Goal: Contribute content

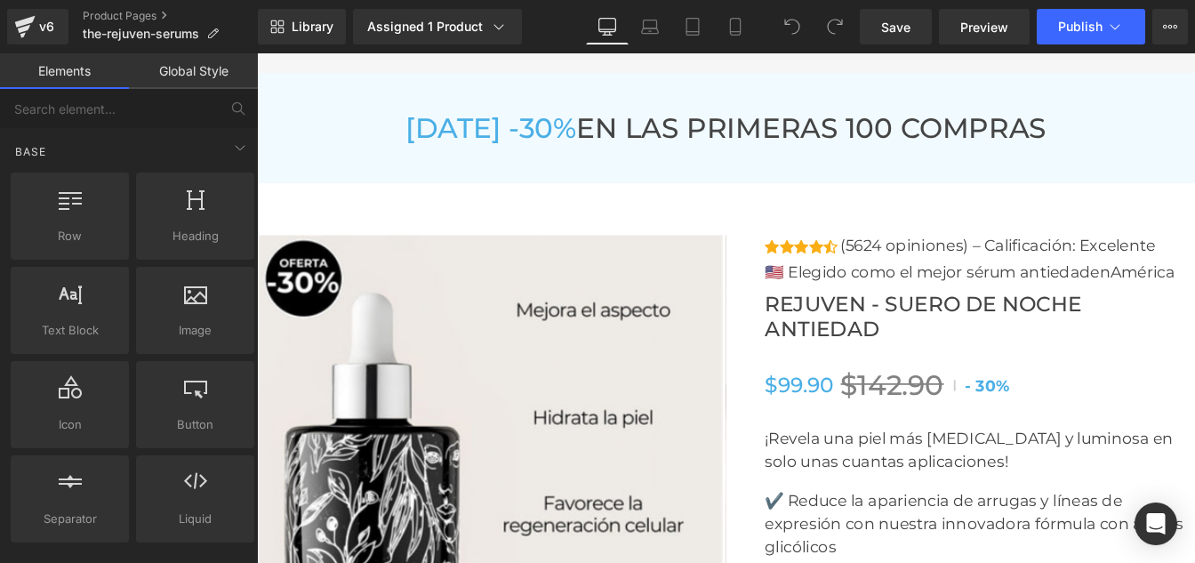
scroll to position [6579, 0]
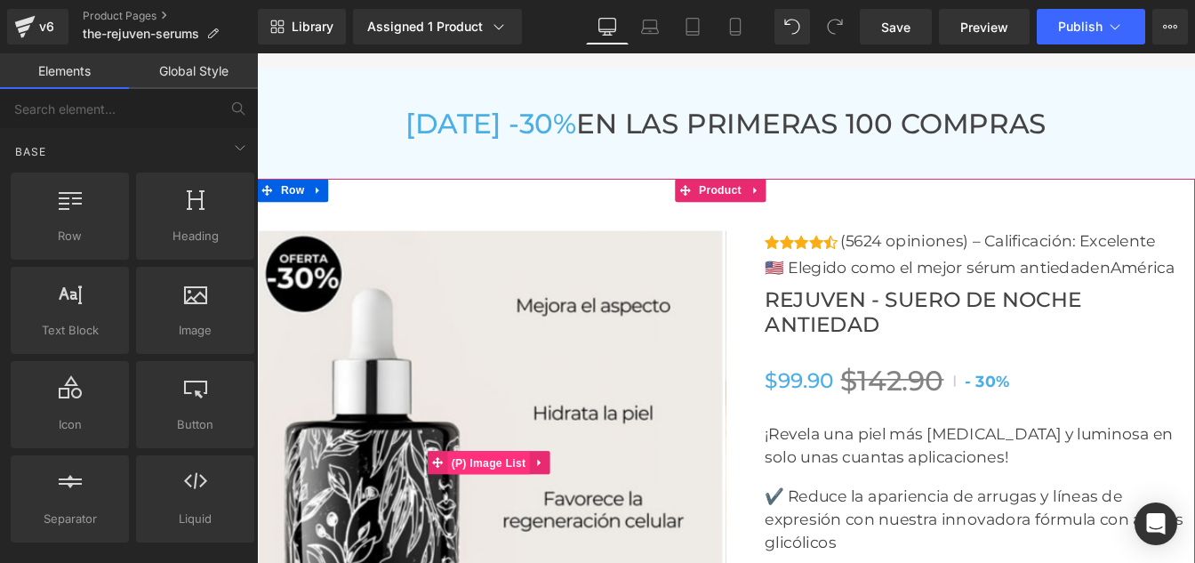
click at [511, 512] on span "(P) Image List" at bounding box center [523, 523] width 94 height 27
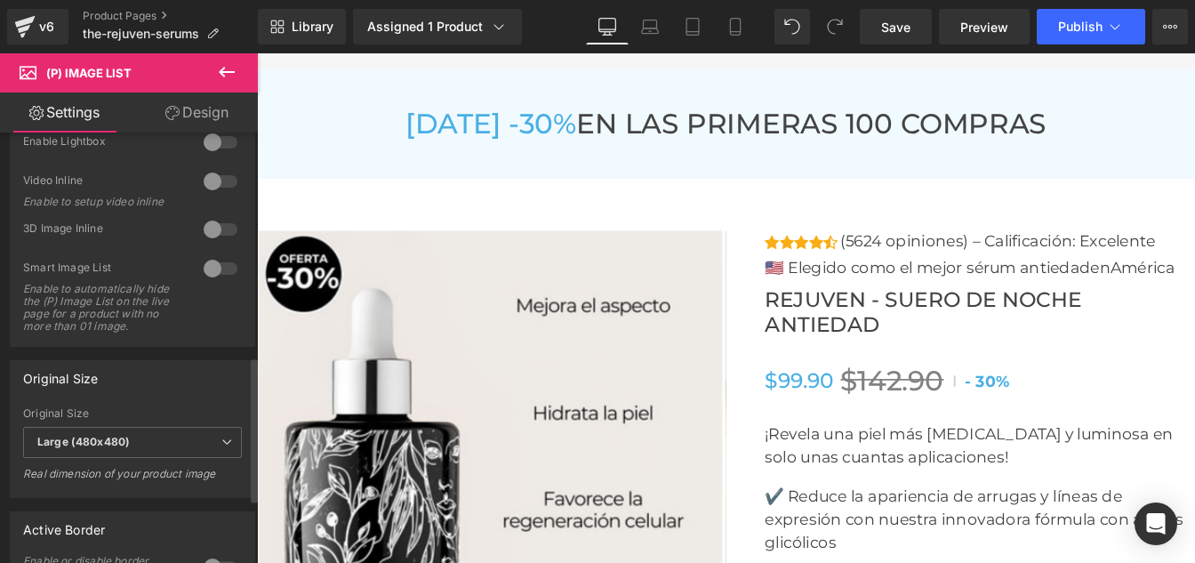
scroll to position [667, 0]
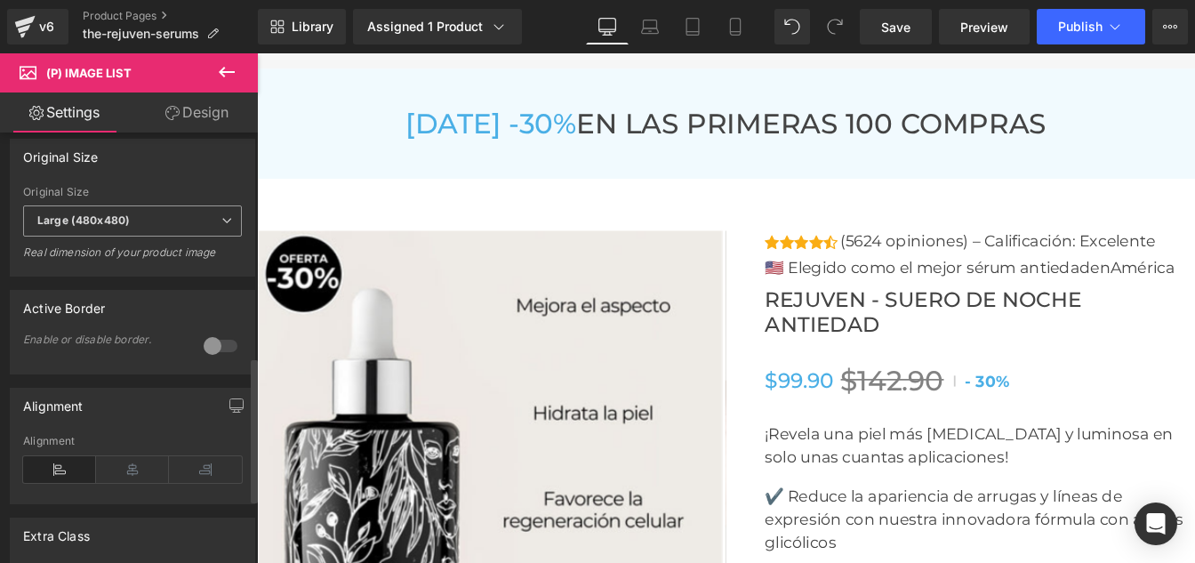
click at [95, 226] on b "Large (480x480)" at bounding box center [83, 219] width 92 height 13
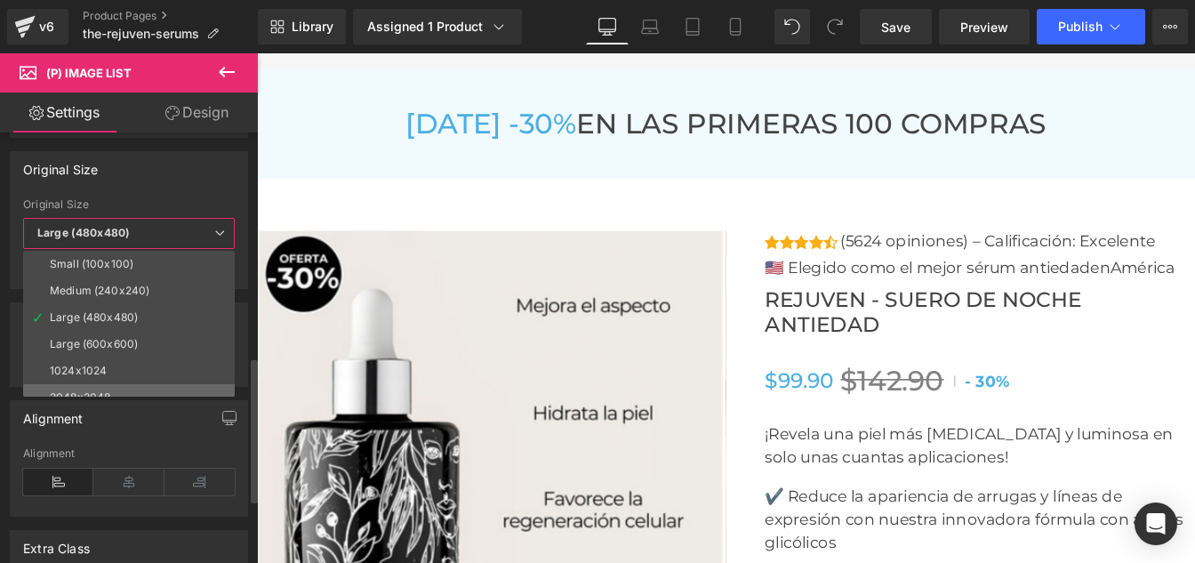
click at [104, 384] on li "2048x2048" at bounding box center [133, 397] width 220 height 27
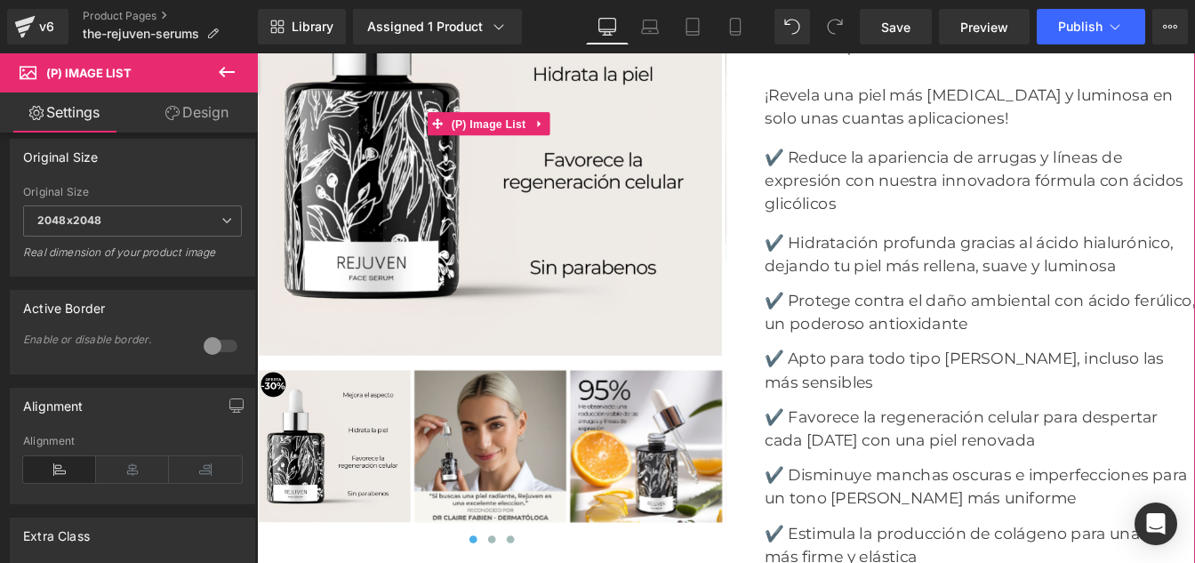
scroll to position [6968, 0]
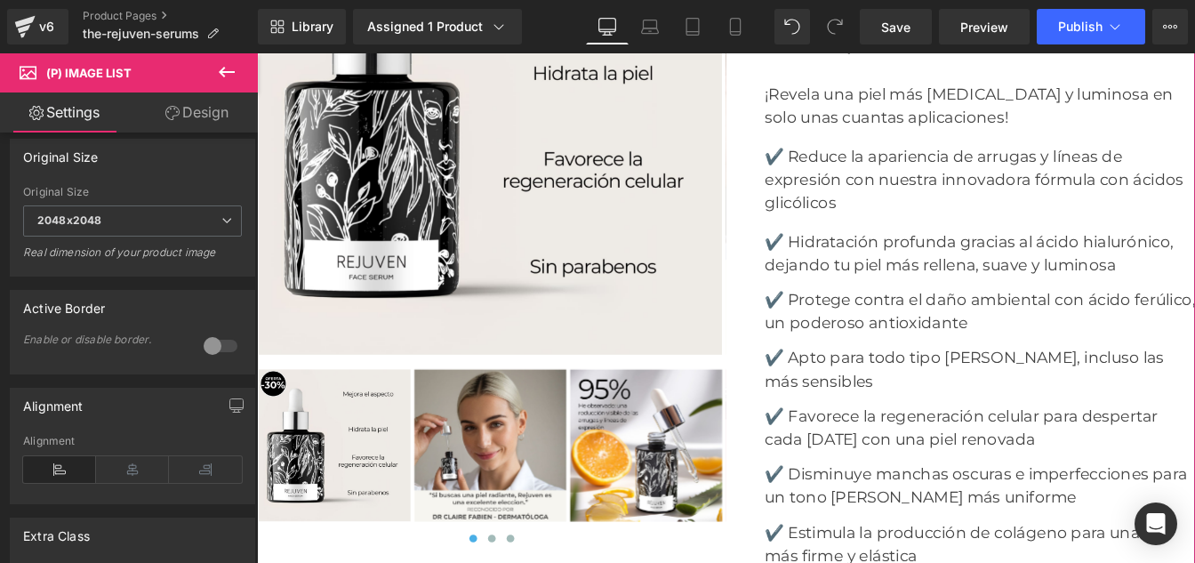
click at [524, 502] on div at bounding box center [526, 516] width 538 height 204
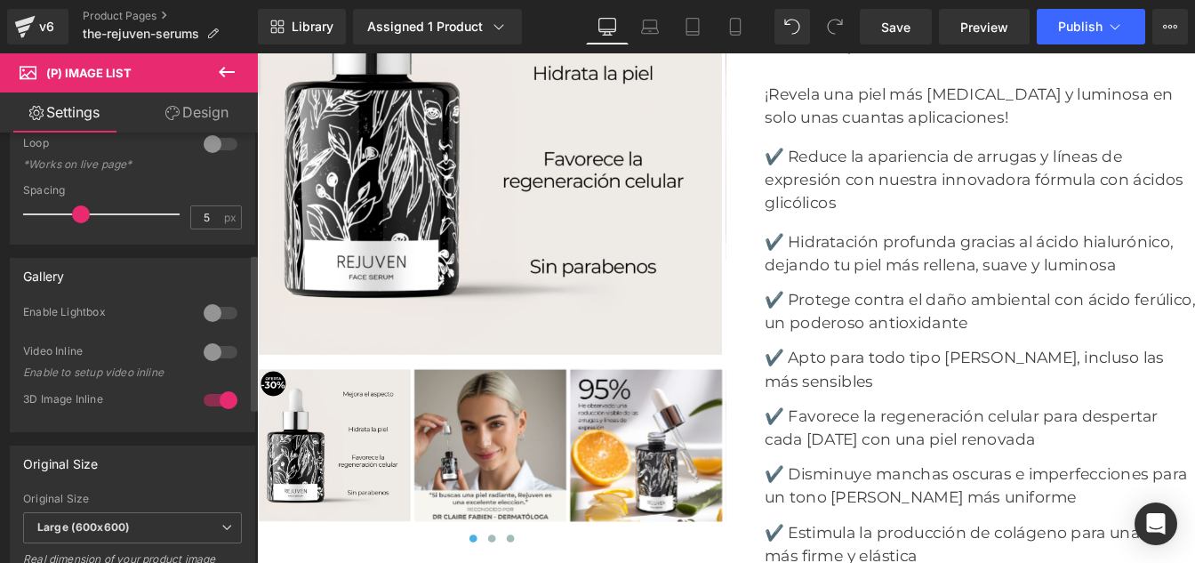
scroll to position [390, 0]
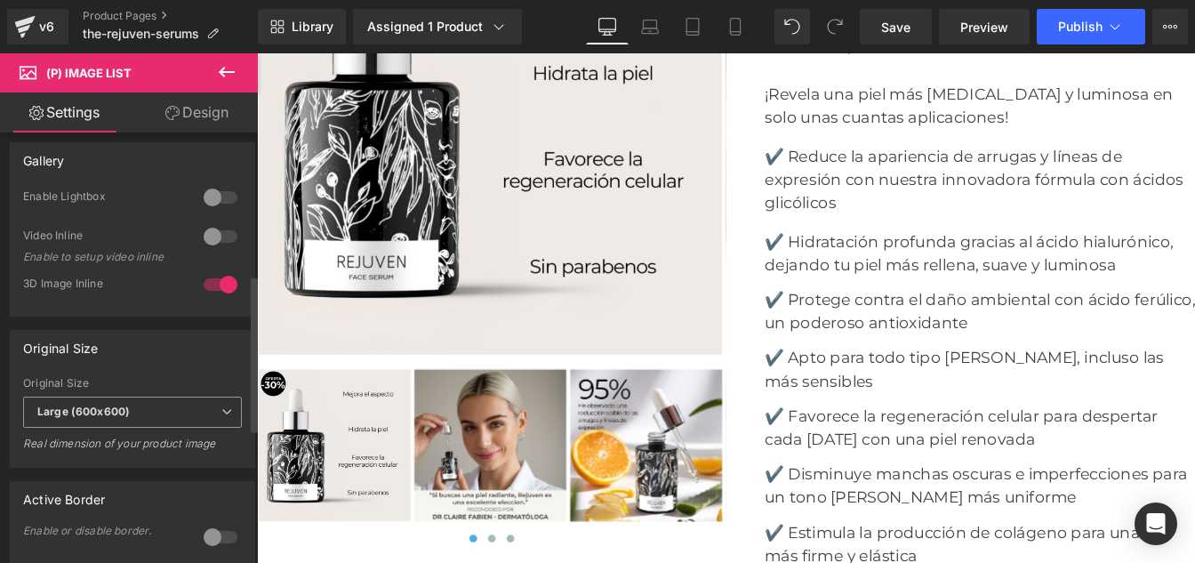
click at [106, 400] on span "Large (600x600)" at bounding box center [132, 411] width 219 height 31
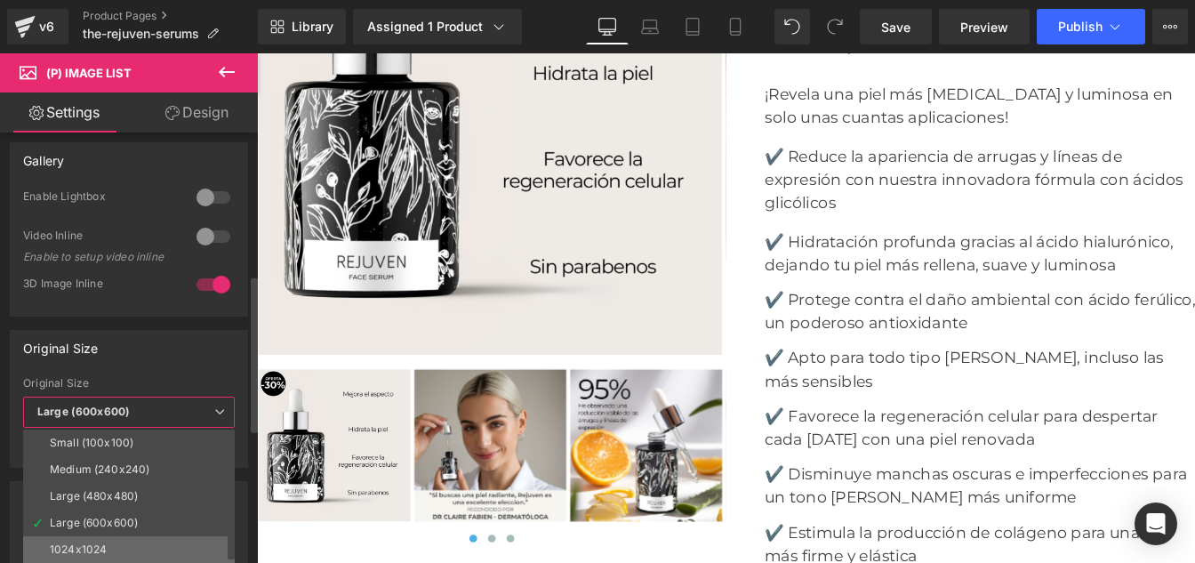
scroll to position [14, 0]
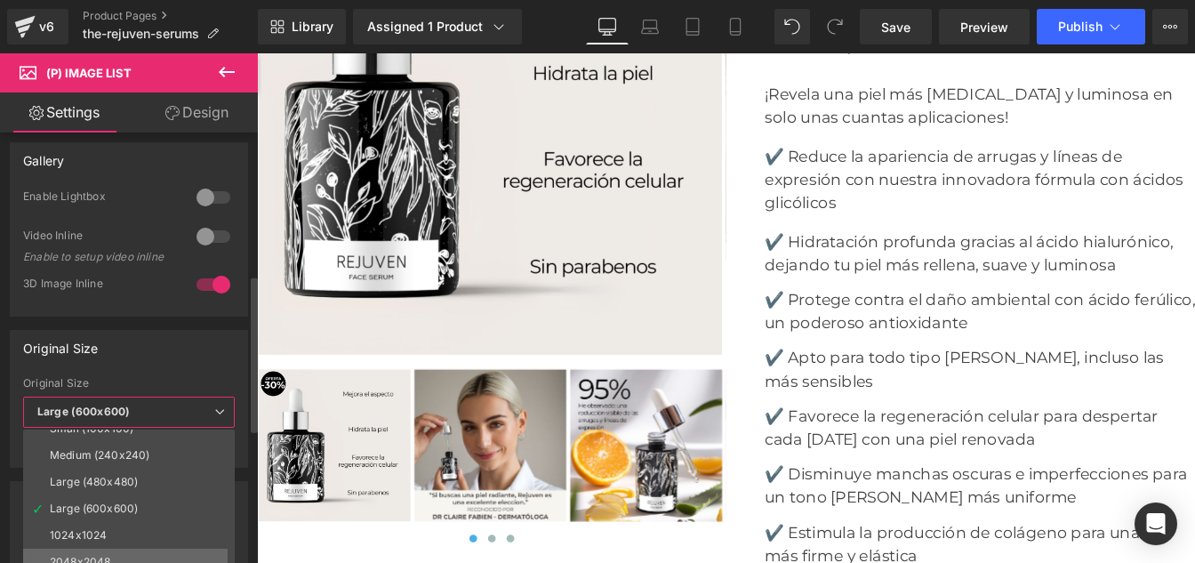
click at [129, 550] on li "2048x2048" at bounding box center [133, 561] width 220 height 27
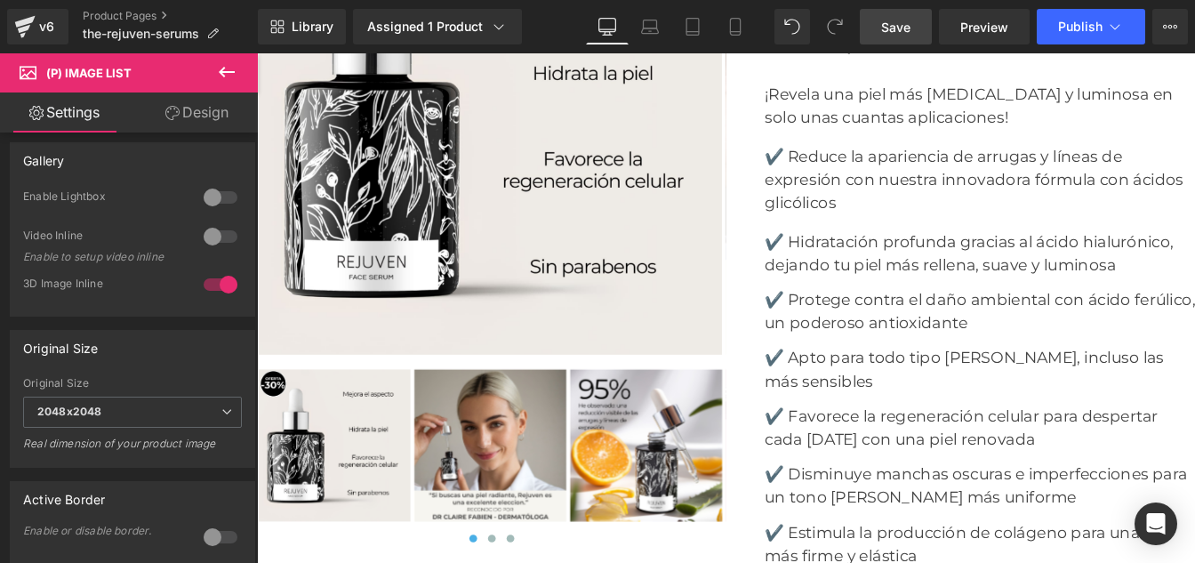
click at [902, 36] on span "Save" at bounding box center [895, 27] width 29 height 19
click at [496, 169] on img at bounding box center [525, 134] width 532 height 532
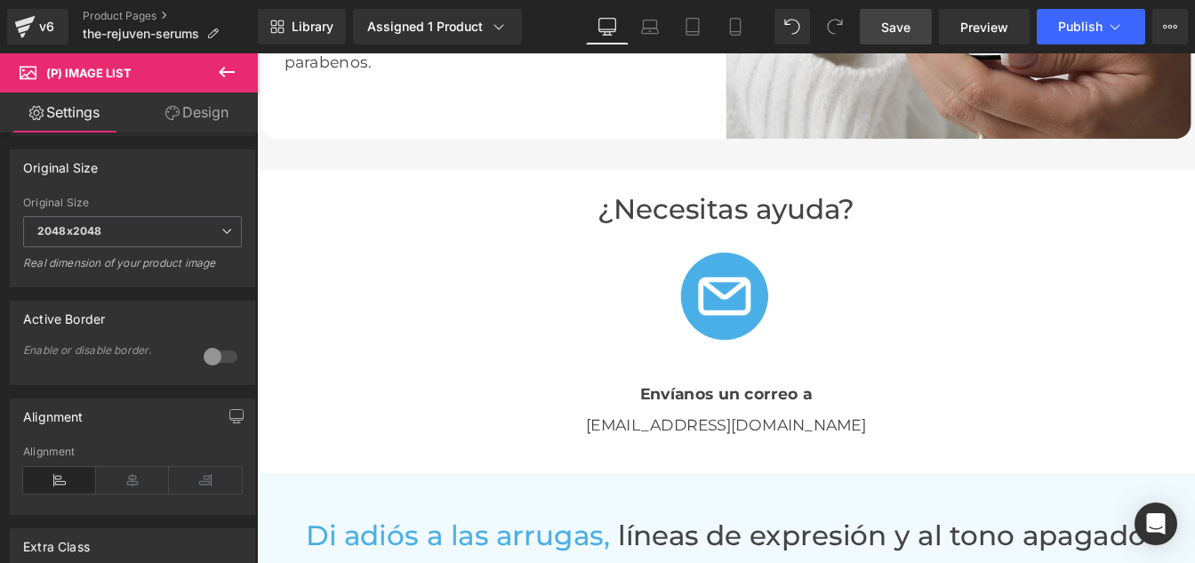
scroll to position [3856, 0]
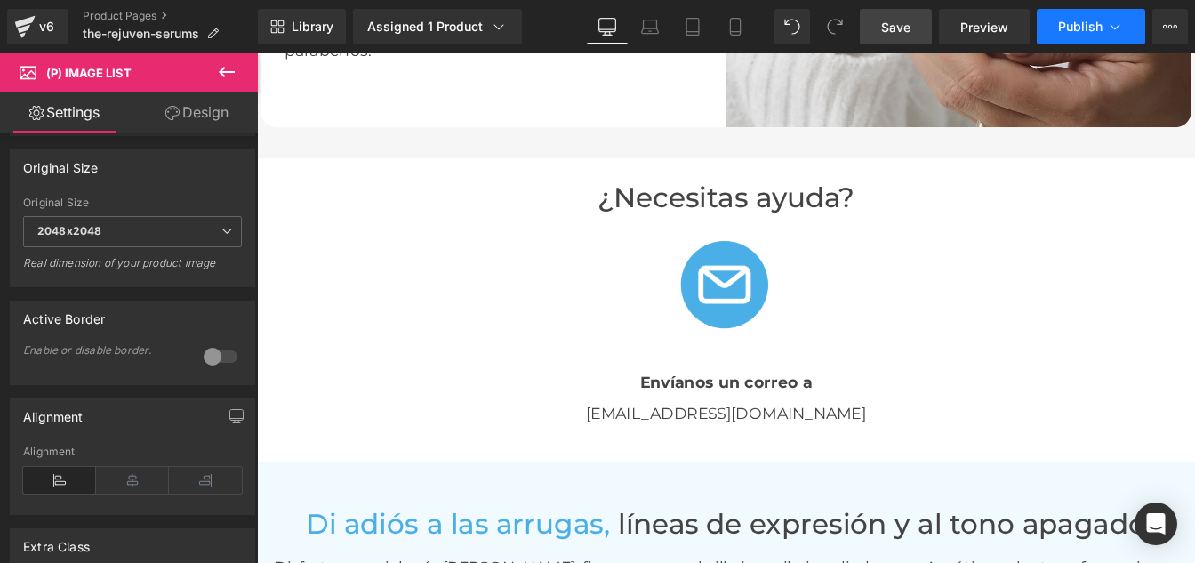
click at [1092, 35] on button "Publish" at bounding box center [1090, 27] width 108 height 36
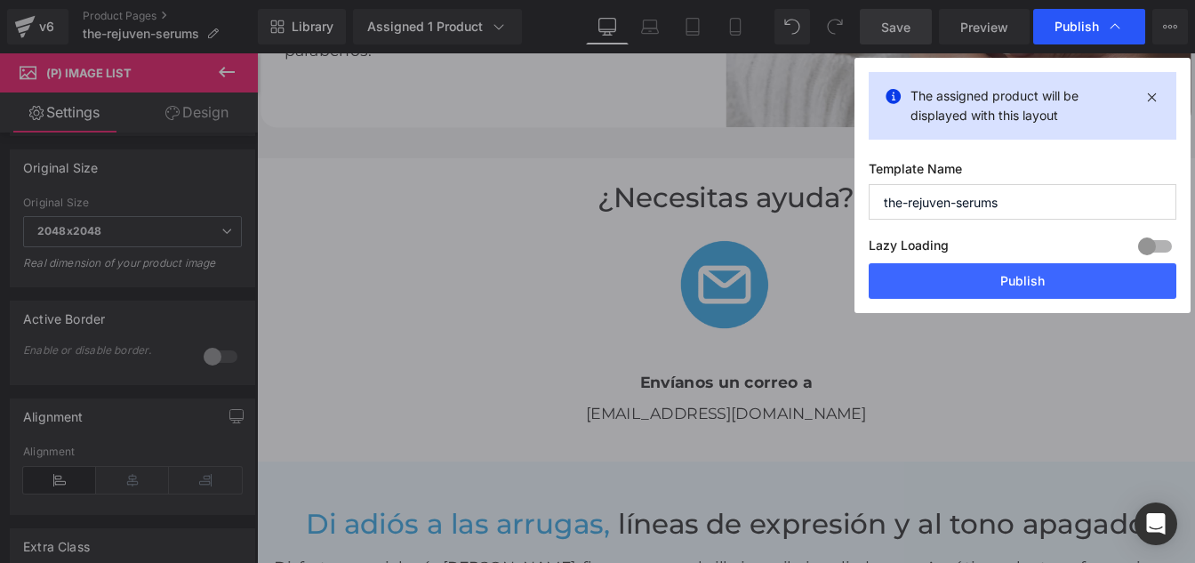
click at [1072, 35] on span "Publish" at bounding box center [1088, 27] width 69 height 18
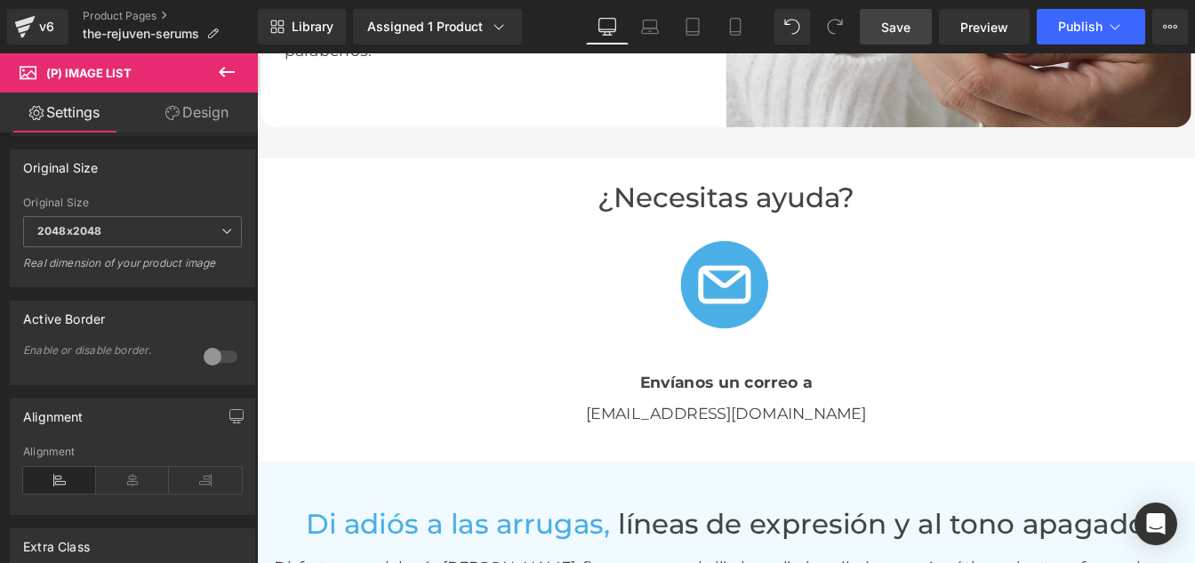
click at [1072, 35] on button "Publish" at bounding box center [1090, 27] width 108 height 36
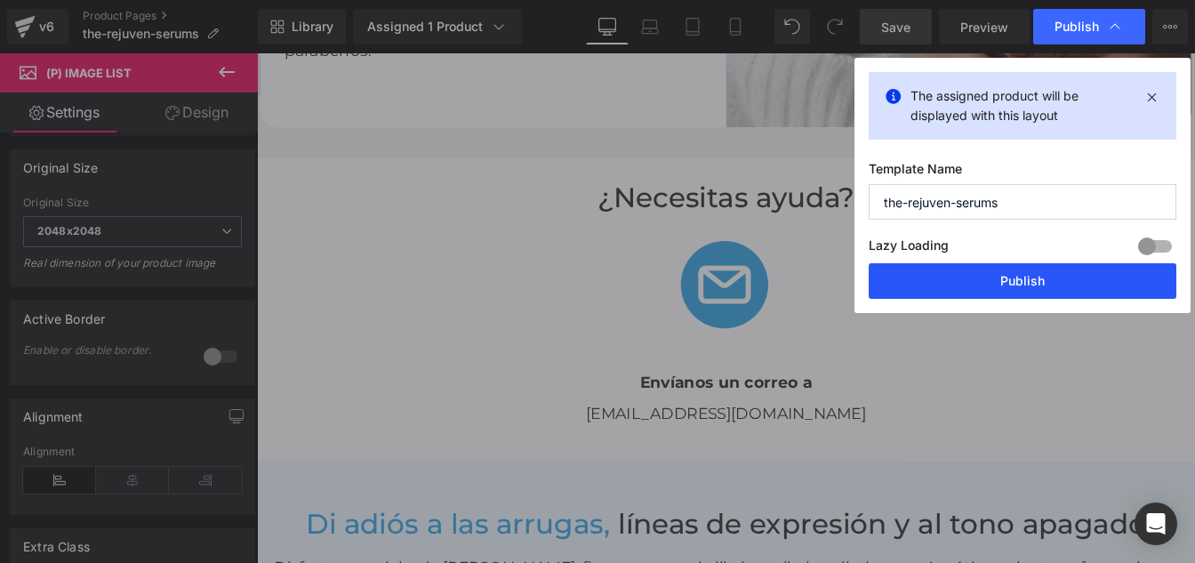
click at [973, 287] on button "Publish" at bounding box center [1022, 281] width 308 height 36
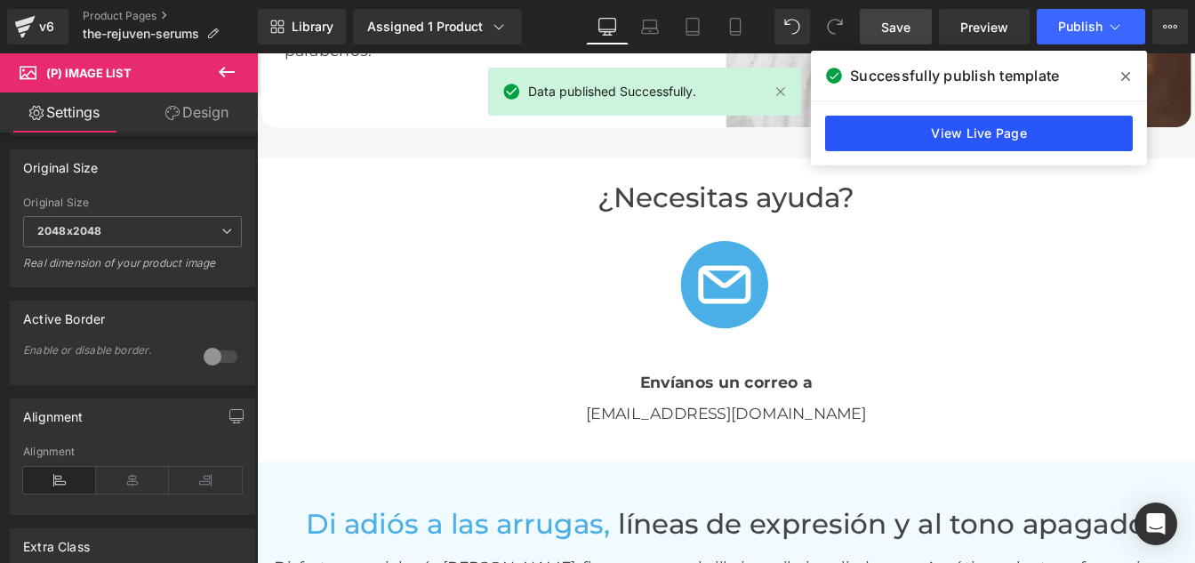
click at [984, 142] on link "View Live Page" at bounding box center [979, 134] width 308 height 36
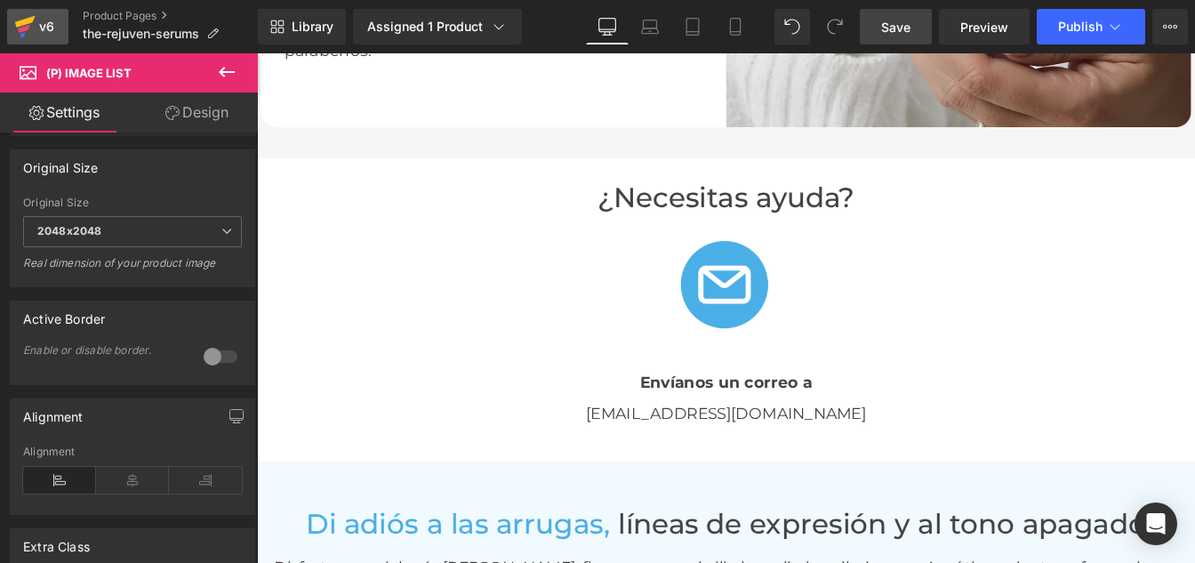
click at [30, 30] on icon at bounding box center [24, 26] width 21 height 44
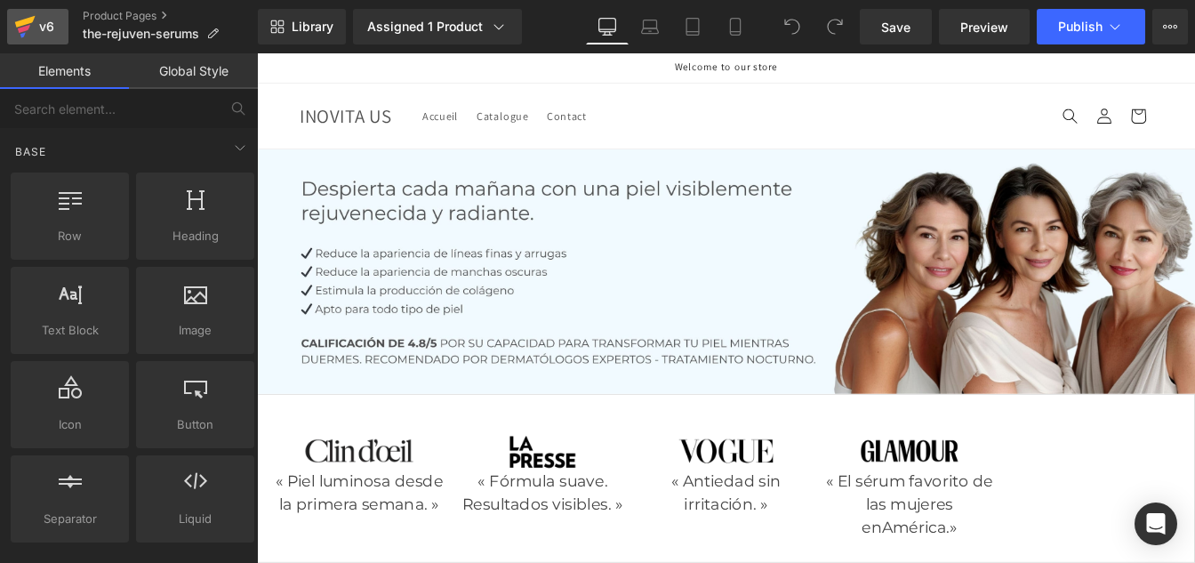
click at [31, 30] on icon at bounding box center [24, 26] width 21 height 44
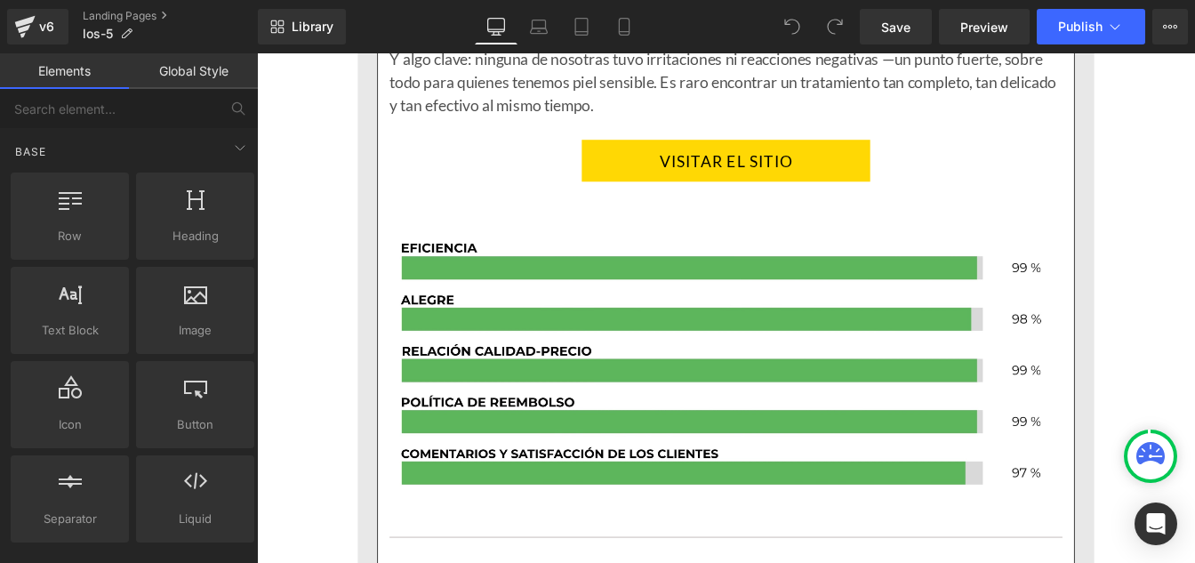
scroll to position [2931, 0]
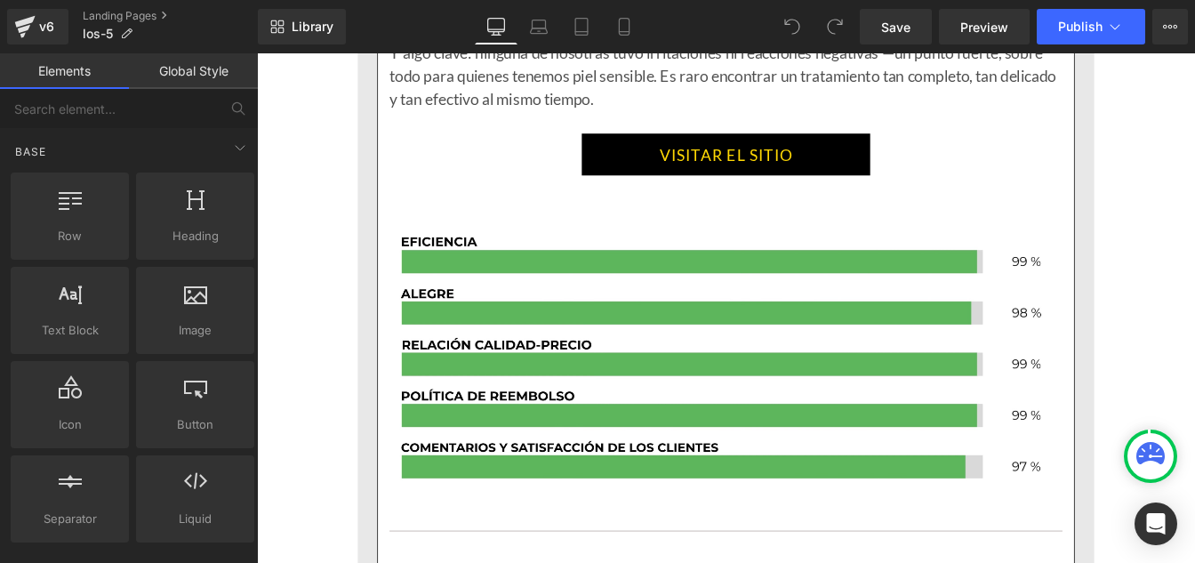
click at [664, 168] on link "VISITAR EL SITIO" at bounding box center [794, 170] width 331 height 48
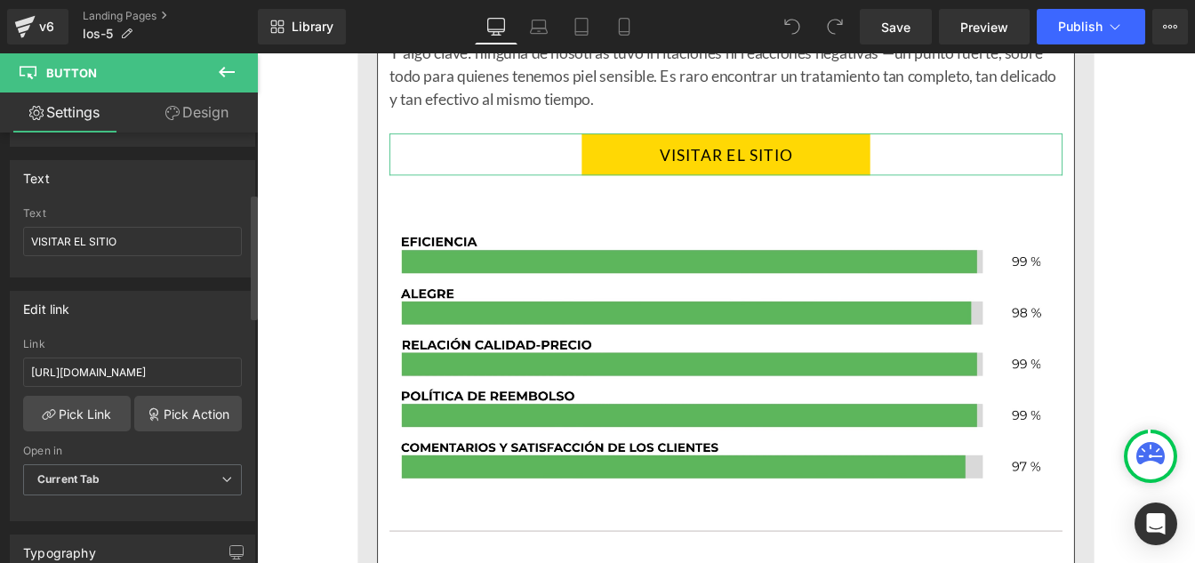
scroll to position [207, 0]
click at [98, 375] on input "[URL][DOMAIN_NAME]" at bounding box center [132, 370] width 219 height 29
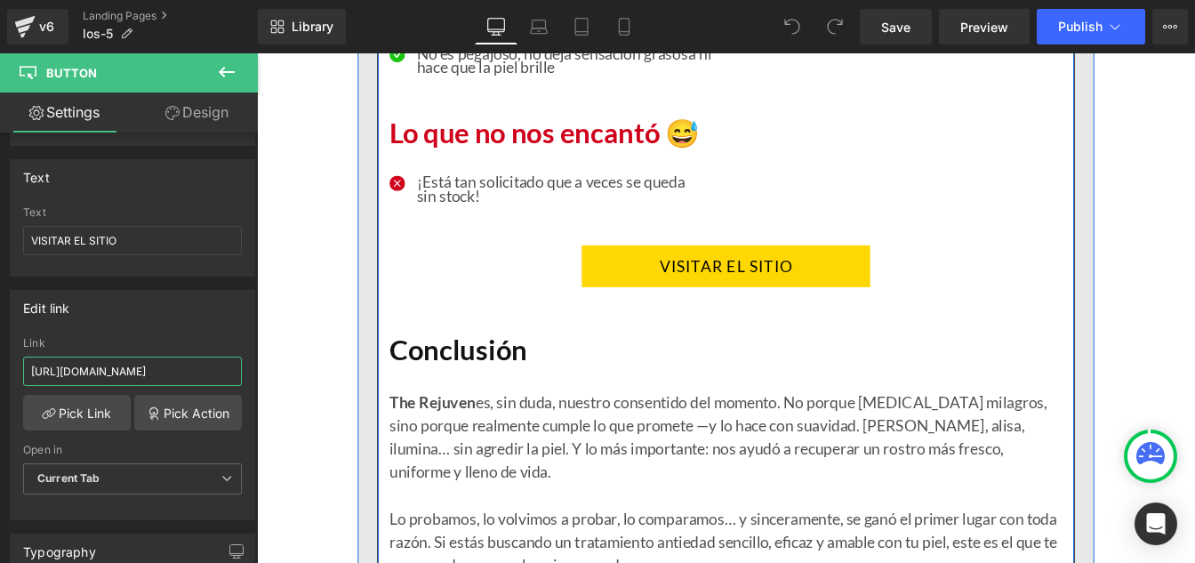
scroll to position [3759, 0]
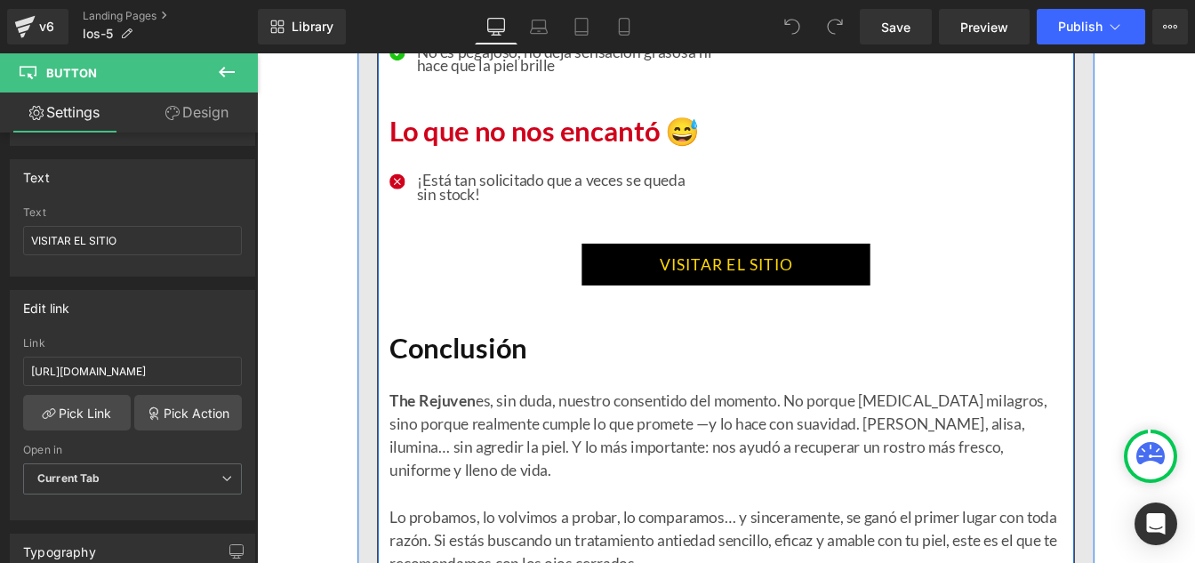
click at [668, 300] on link "VISITAR EL SITIO" at bounding box center [794, 295] width 331 height 48
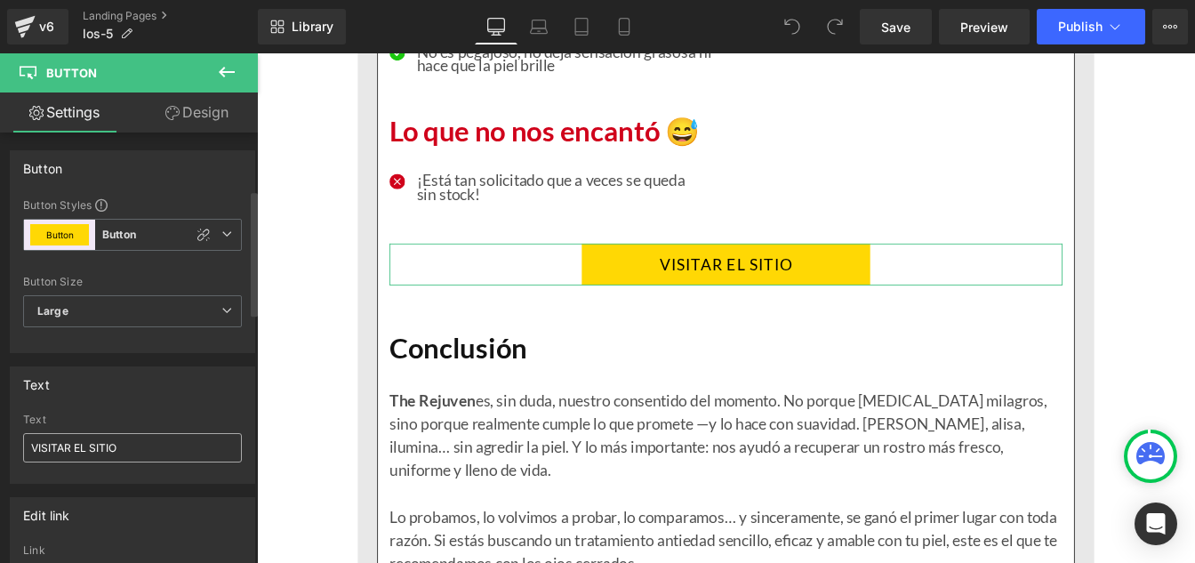
scroll to position [228, 0]
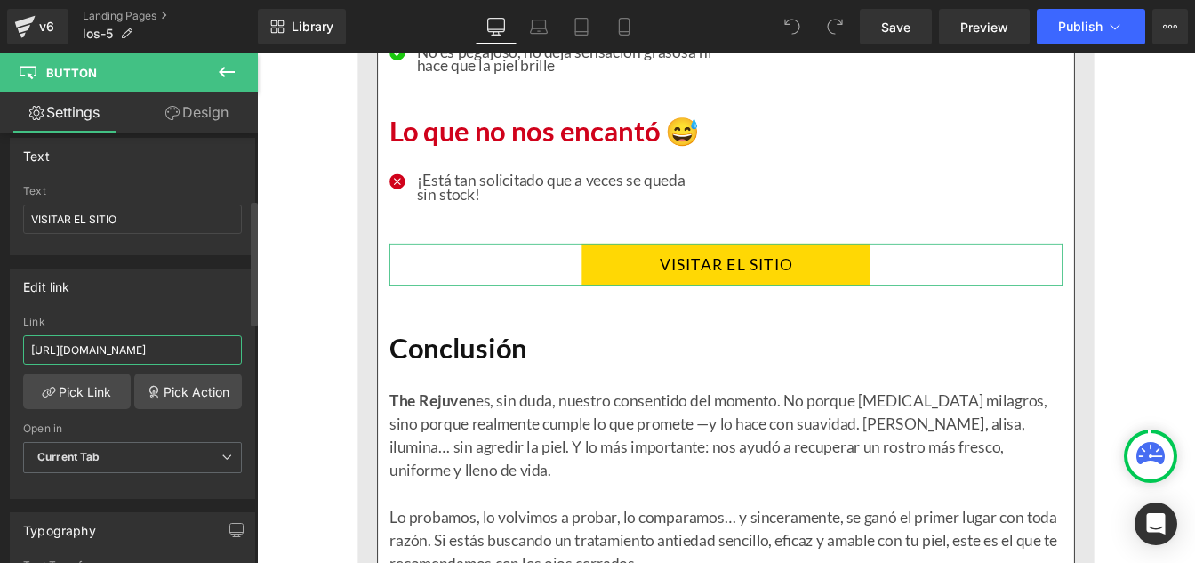
click at [87, 357] on input "[URL][DOMAIN_NAME]" at bounding box center [132, 349] width 219 height 29
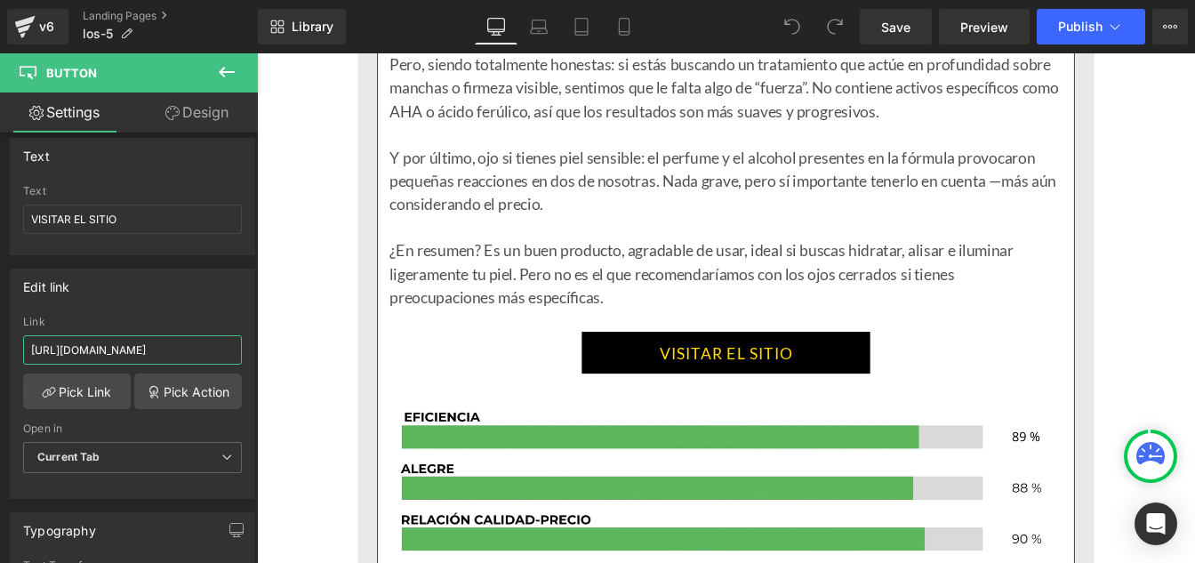
scroll to position [5801, 0]
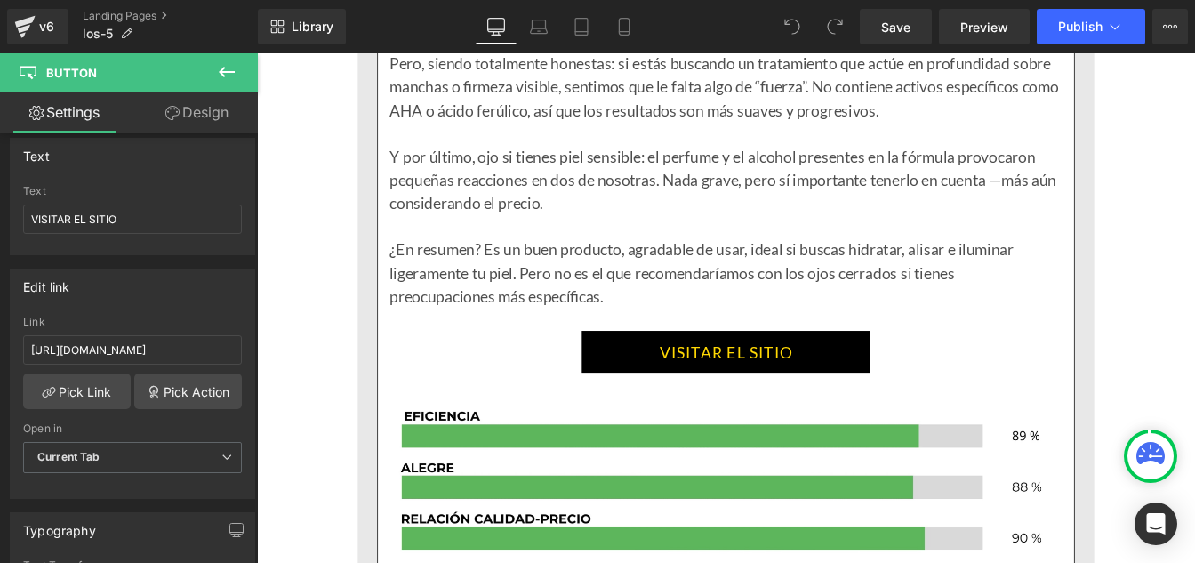
click at [718, 403] on link "VISITAR EL SITIO" at bounding box center [794, 396] width 331 height 48
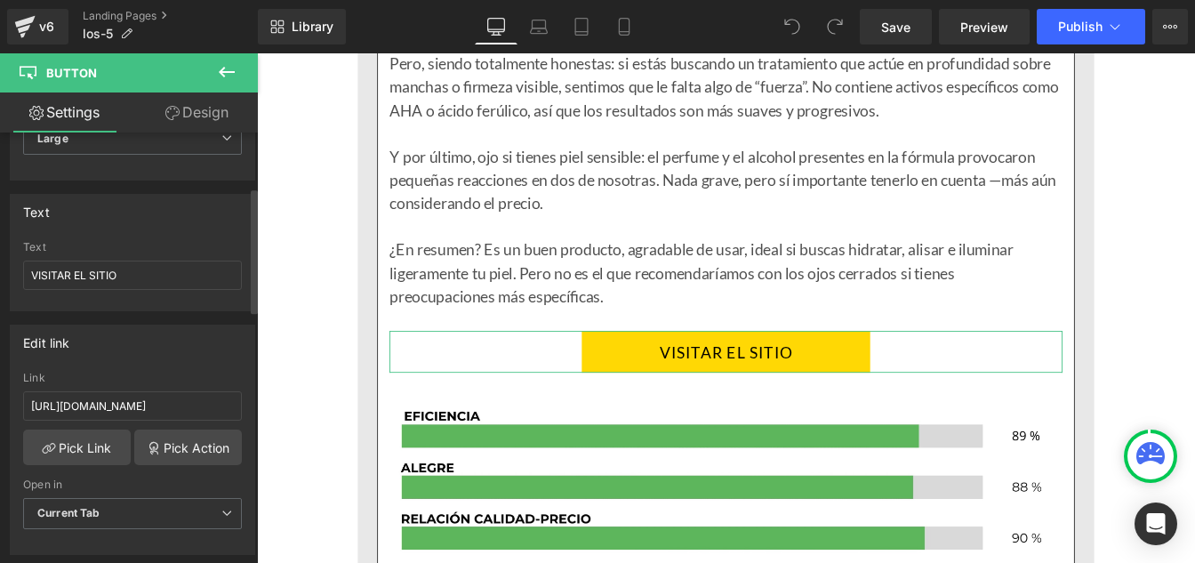
scroll to position [169, 0]
click at [88, 414] on input "[URL][DOMAIN_NAME]" at bounding box center [132, 409] width 219 height 29
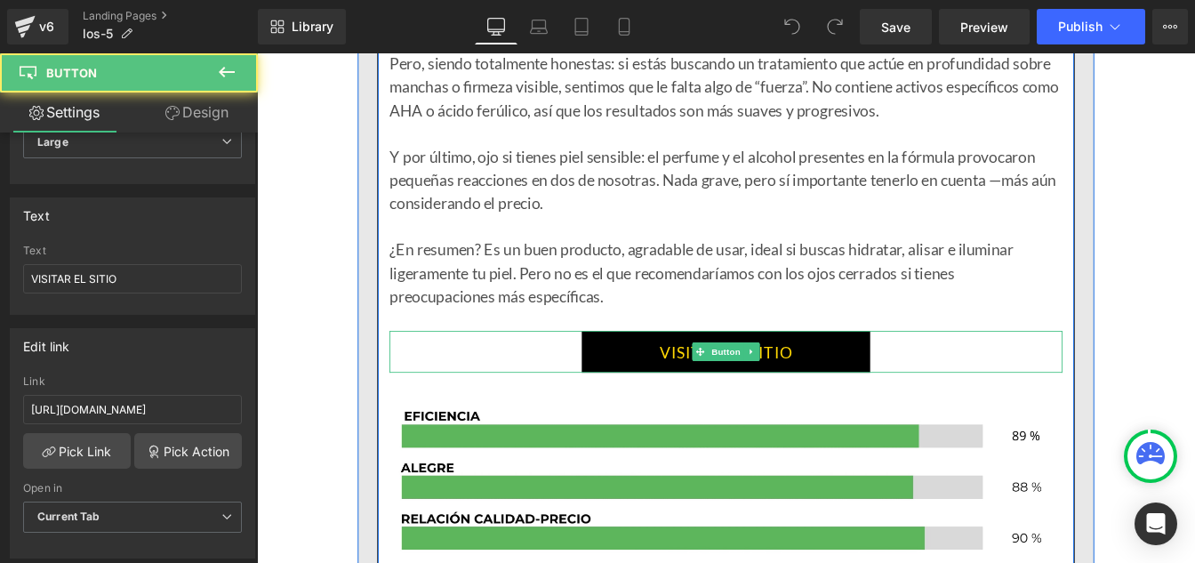
click at [688, 380] on link "VISITAR EL SITIO" at bounding box center [794, 396] width 331 height 48
click at [663, 392] on link "VISITAR EL SITIO" at bounding box center [794, 396] width 331 height 48
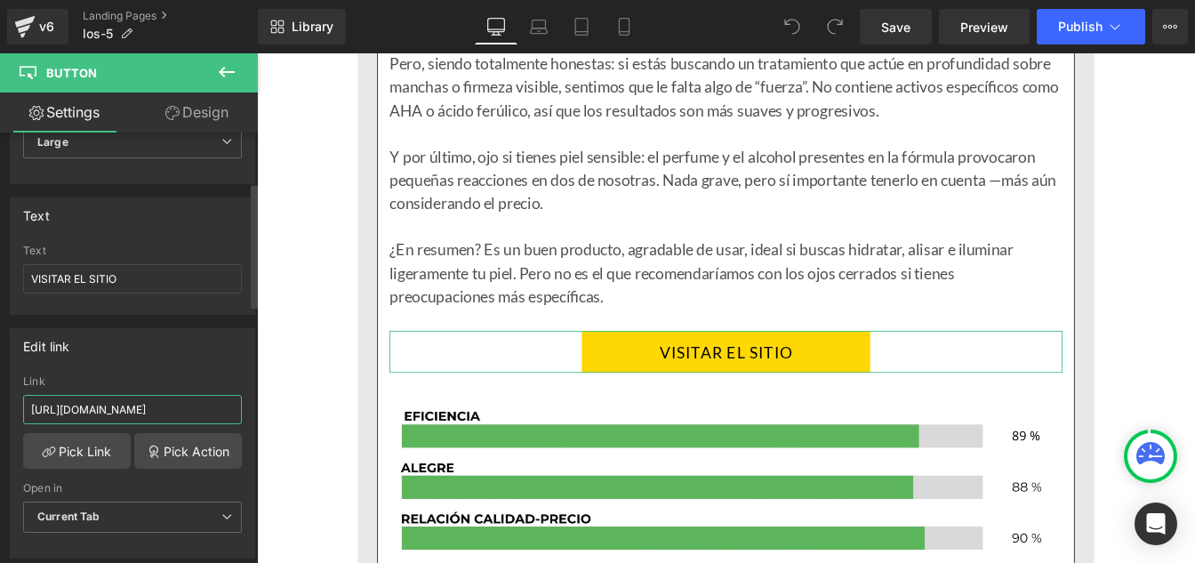
click at [164, 411] on input "[URL][DOMAIN_NAME]" at bounding box center [132, 409] width 219 height 29
click at [127, 396] on input "text" at bounding box center [132, 409] width 219 height 29
paste input "[URL][DOMAIN_NAME]"
type input "[URL][DOMAIN_NAME]"
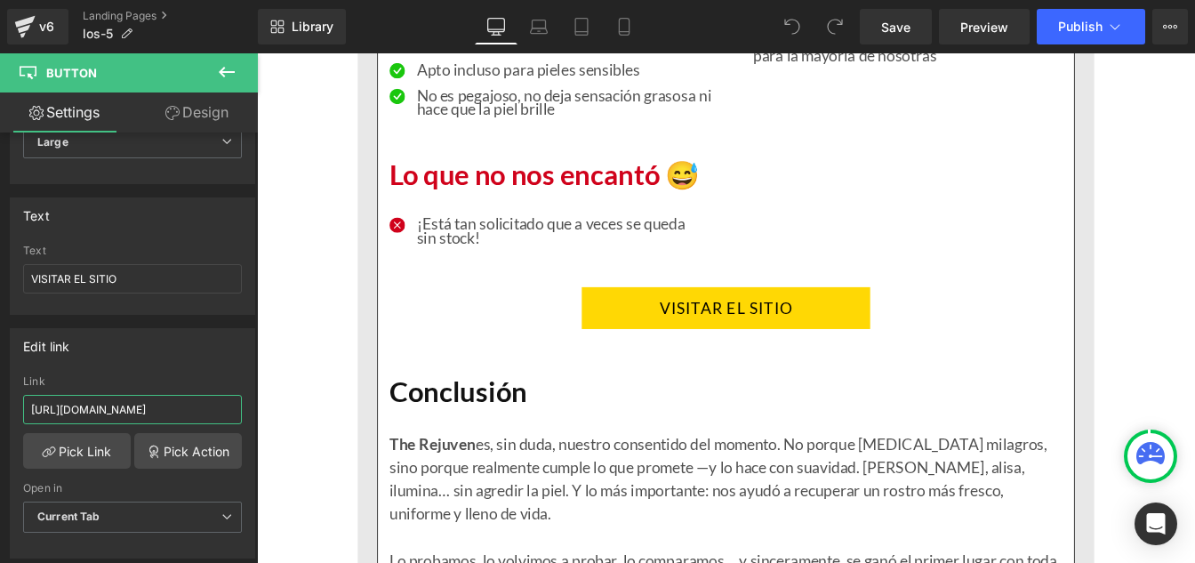
scroll to position [3696, 0]
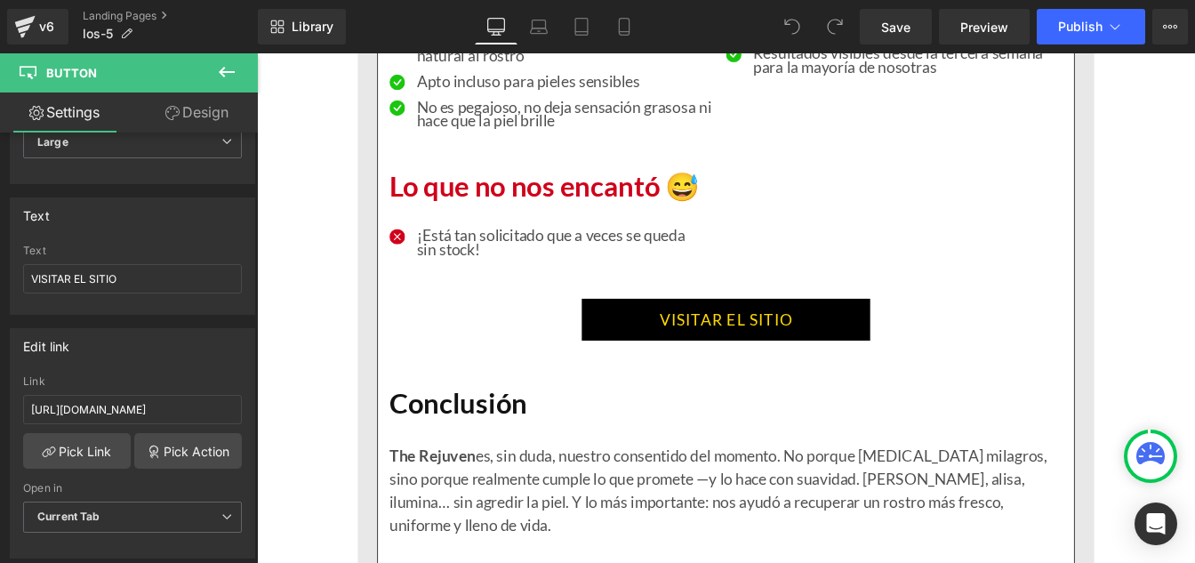
click at [739, 339] on div "VISITAR EL SITIO Button" at bounding box center [794, 358] width 771 height 48
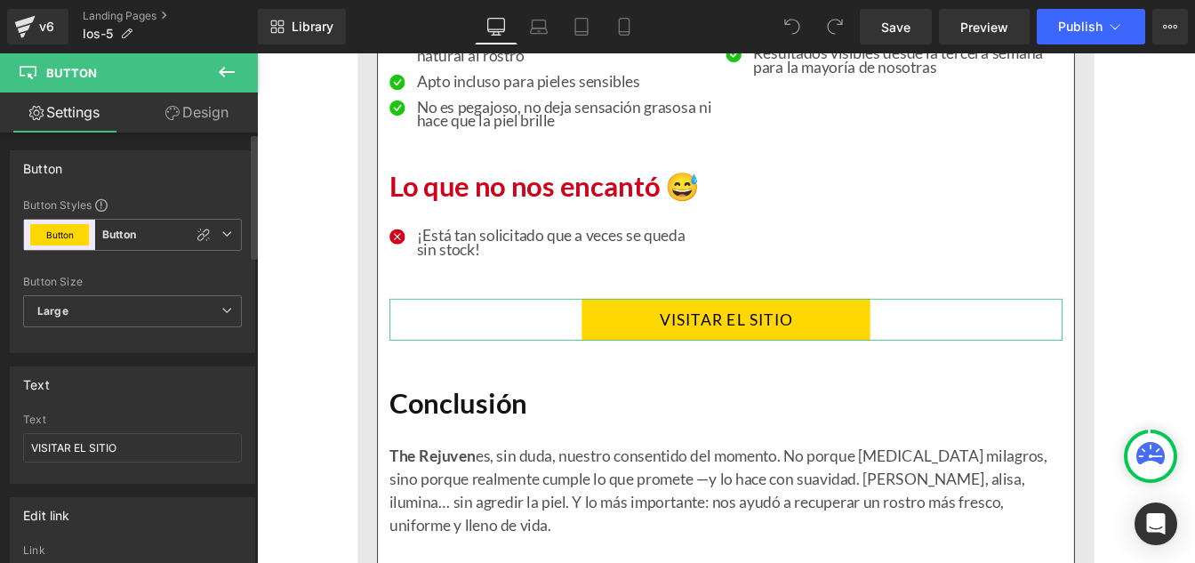
scroll to position [194, 0]
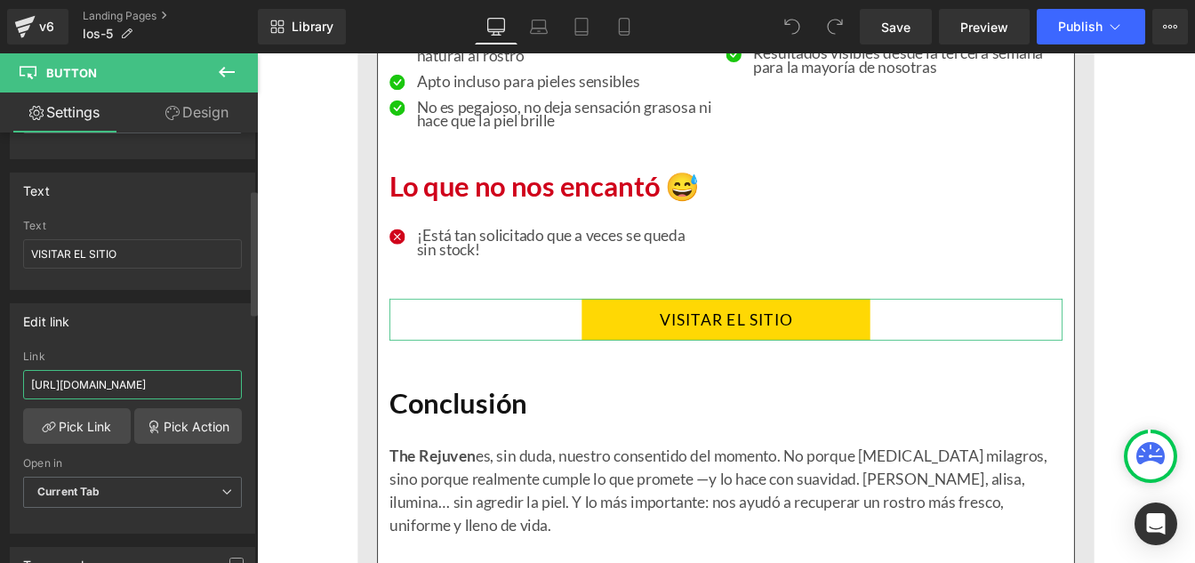
click at [123, 398] on input "[URL][DOMAIN_NAME]" at bounding box center [132, 384] width 219 height 29
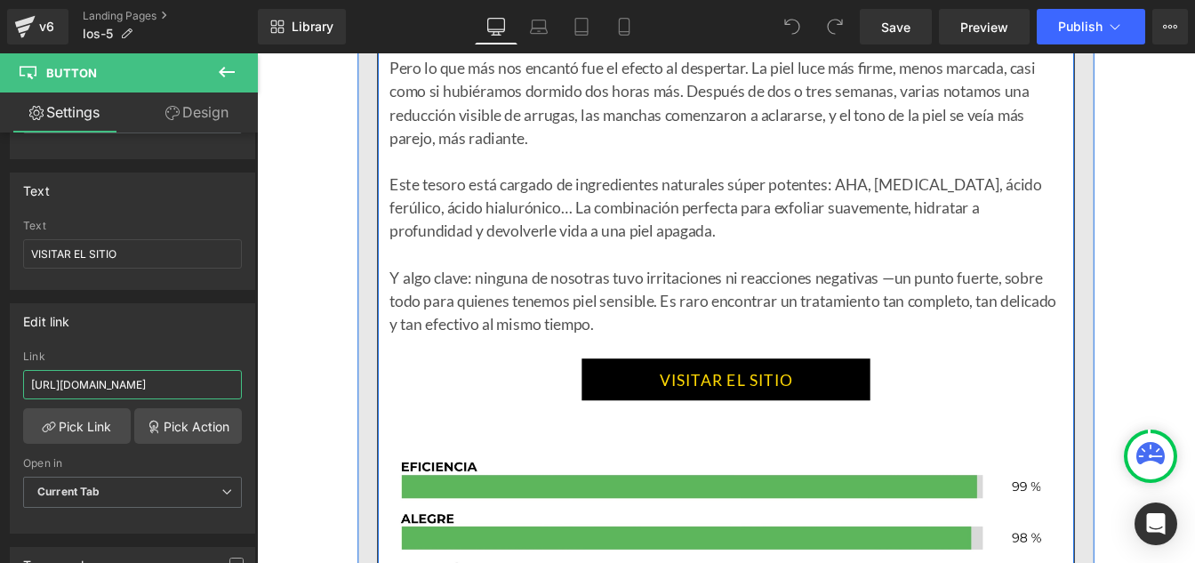
scroll to position [2672, 0]
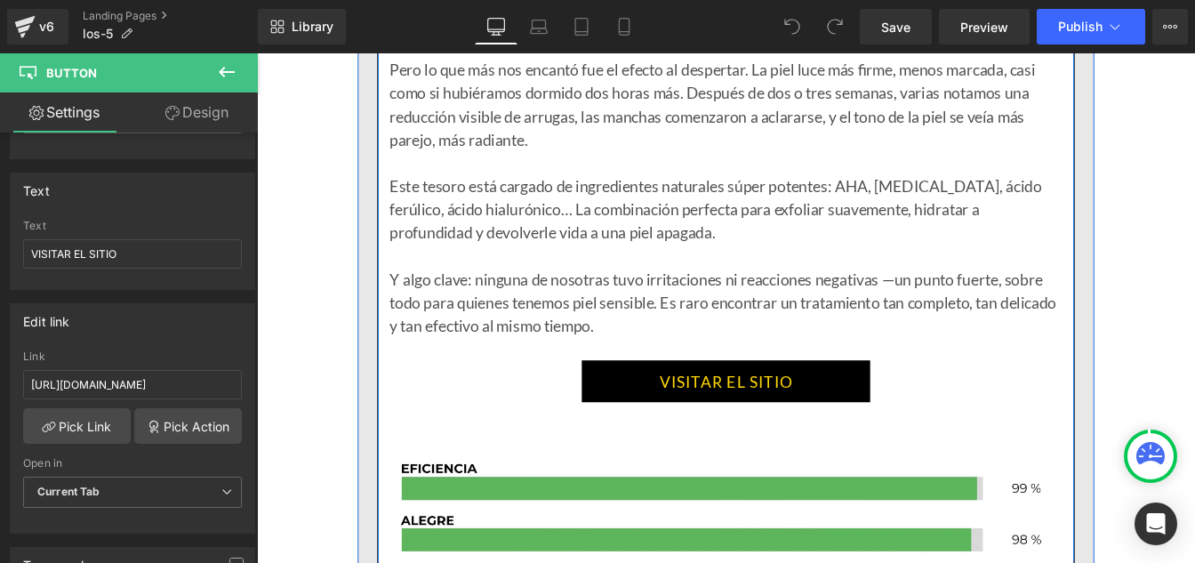
click at [721, 429] on link "VISITAR EL SITIO" at bounding box center [794, 429] width 331 height 48
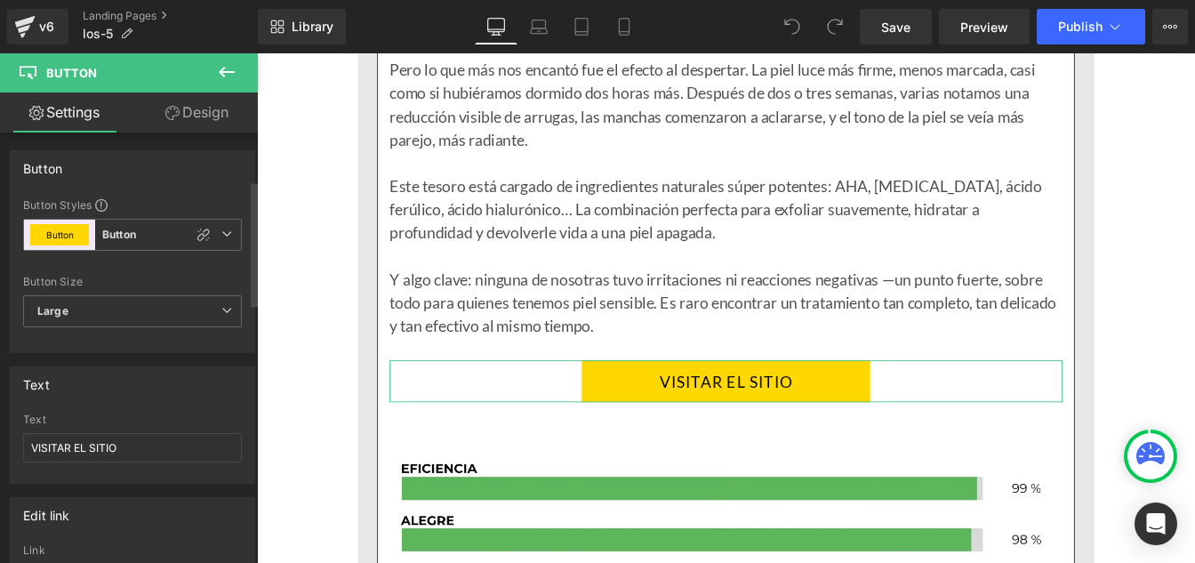
scroll to position [164, 0]
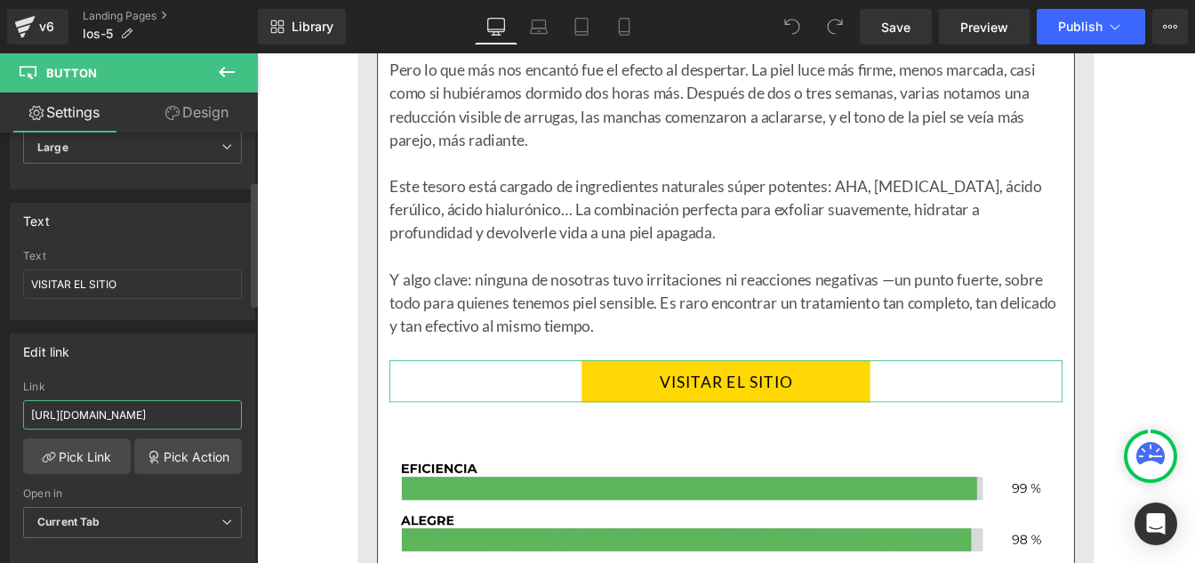
click at [106, 425] on input "[URL][DOMAIN_NAME]" at bounding box center [132, 414] width 219 height 29
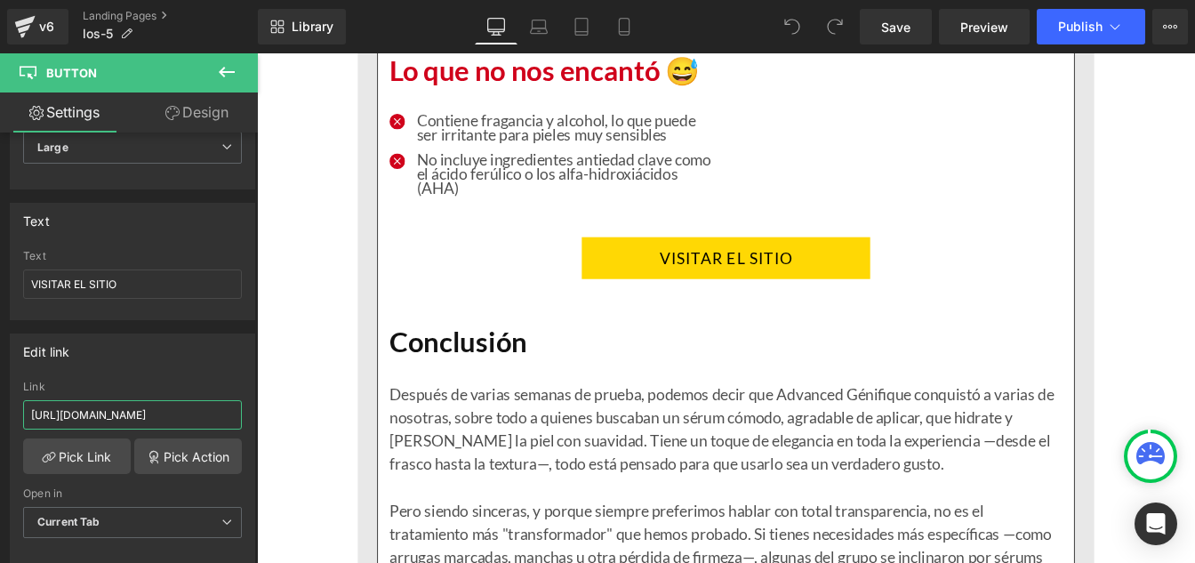
scroll to position [6809, 0]
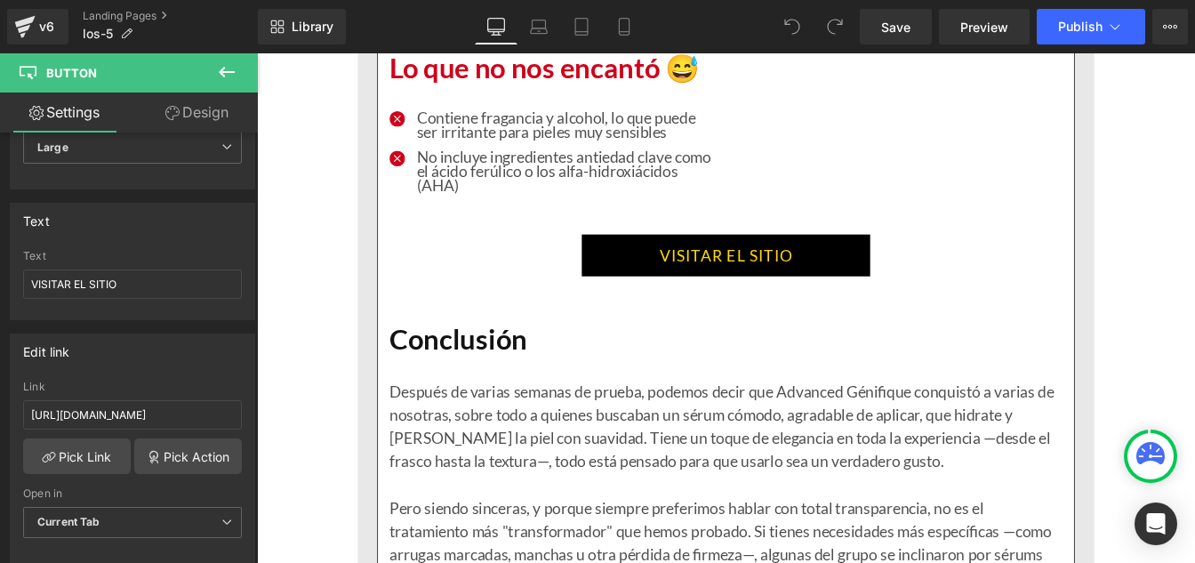
click at [665, 284] on link "VISITAR EL SITIO" at bounding box center [794, 285] width 331 height 48
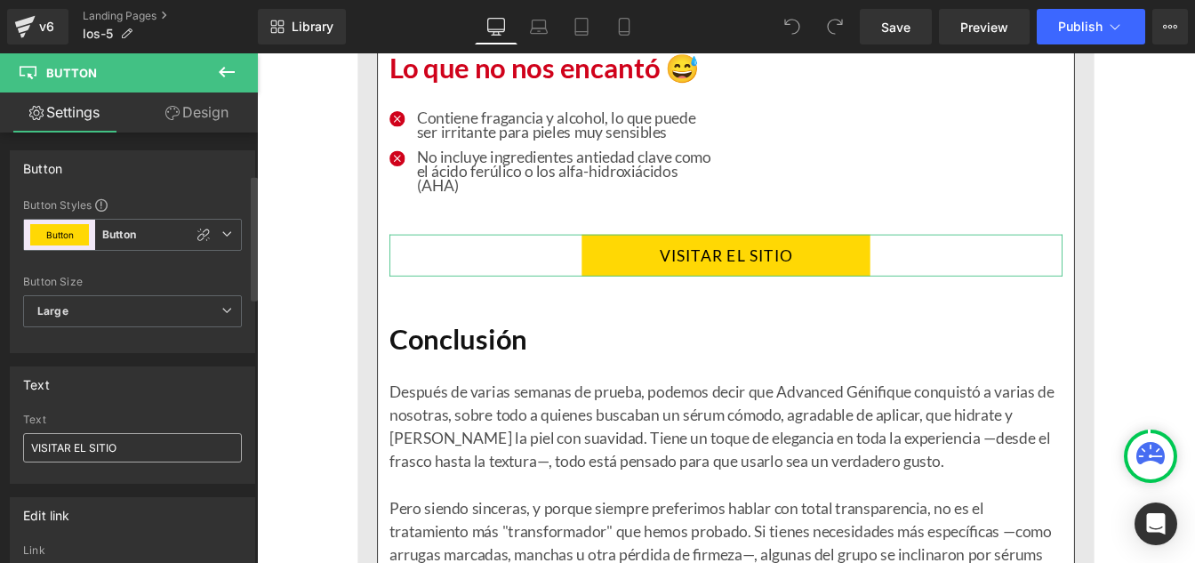
scroll to position [151, 0]
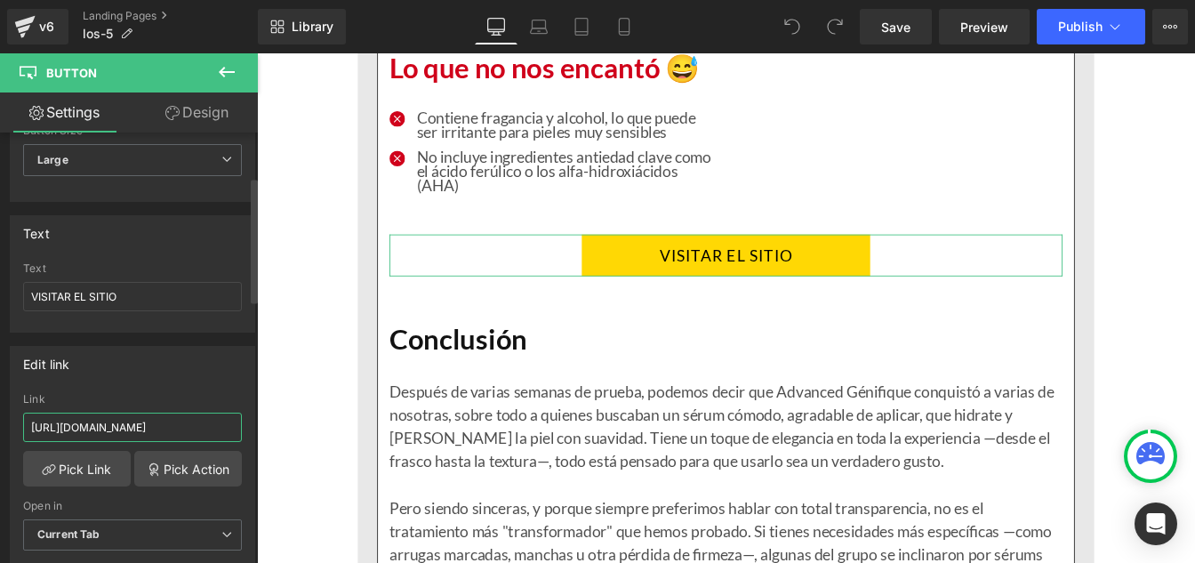
click at [88, 434] on input "[URL][DOMAIN_NAME]" at bounding box center [132, 426] width 219 height 29
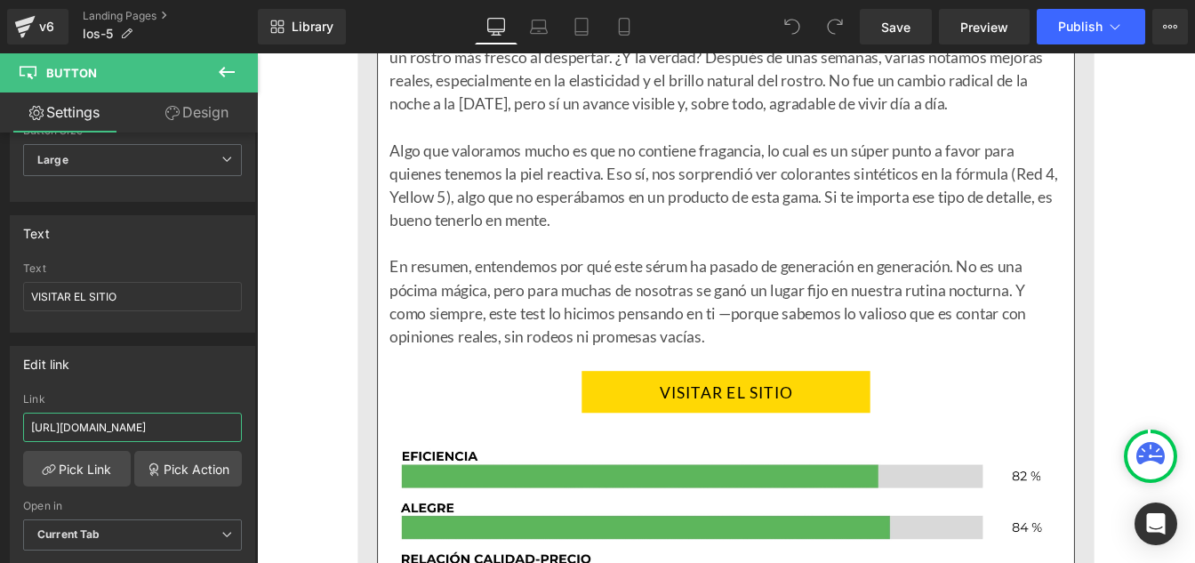
scroll to position [8690, 0]
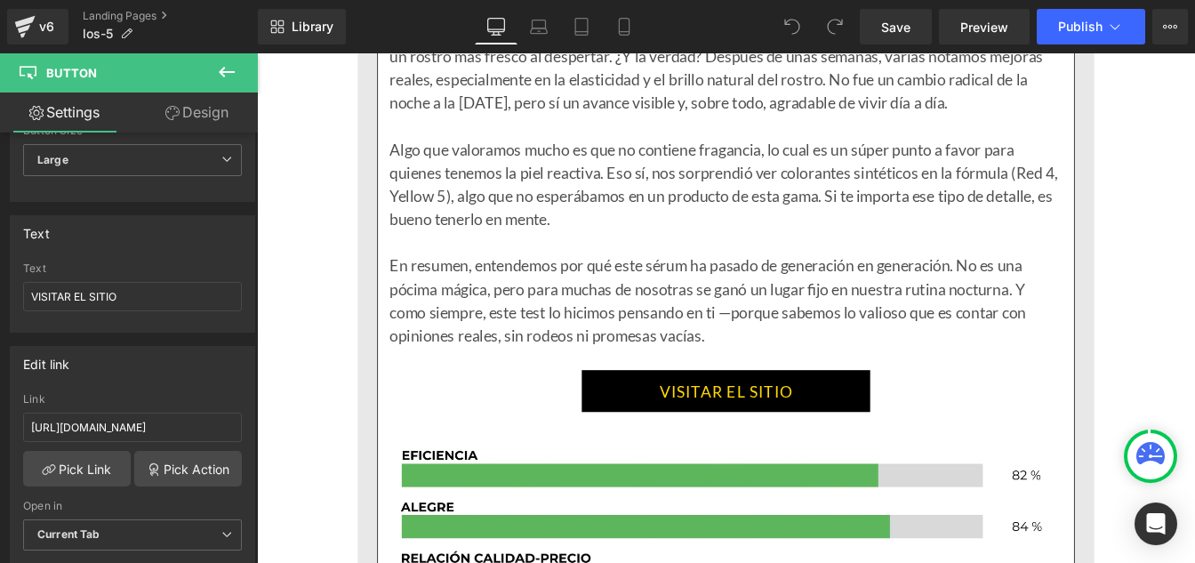
click at [664, 440] on link "VISITAR EL SITIO" at bounding box center [794, 441] width 331 height 48
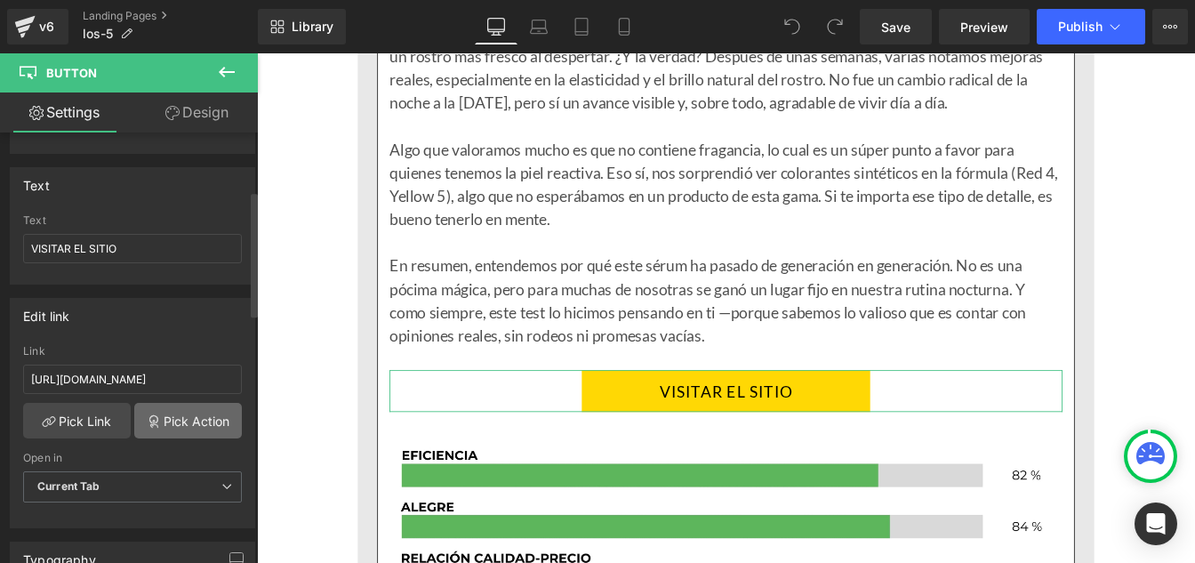
scroll to position [200, 0]
click at [111, 380] on input "[URL][DOMAIN_NAME]" at bounding box center [132, 378] width 219 height 29
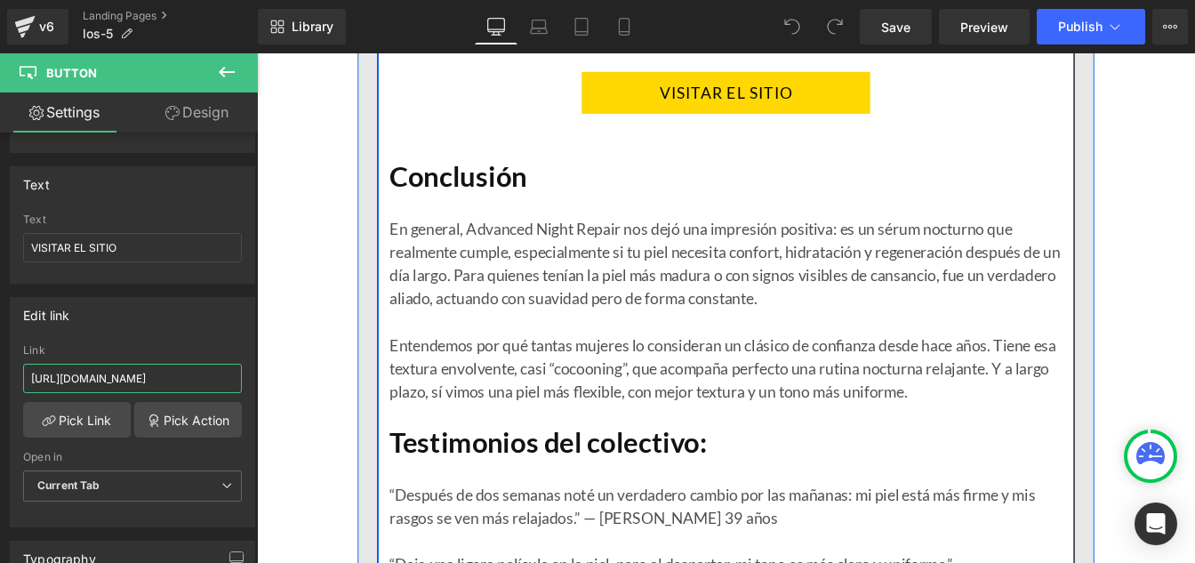
scroll to position [9888, 0]
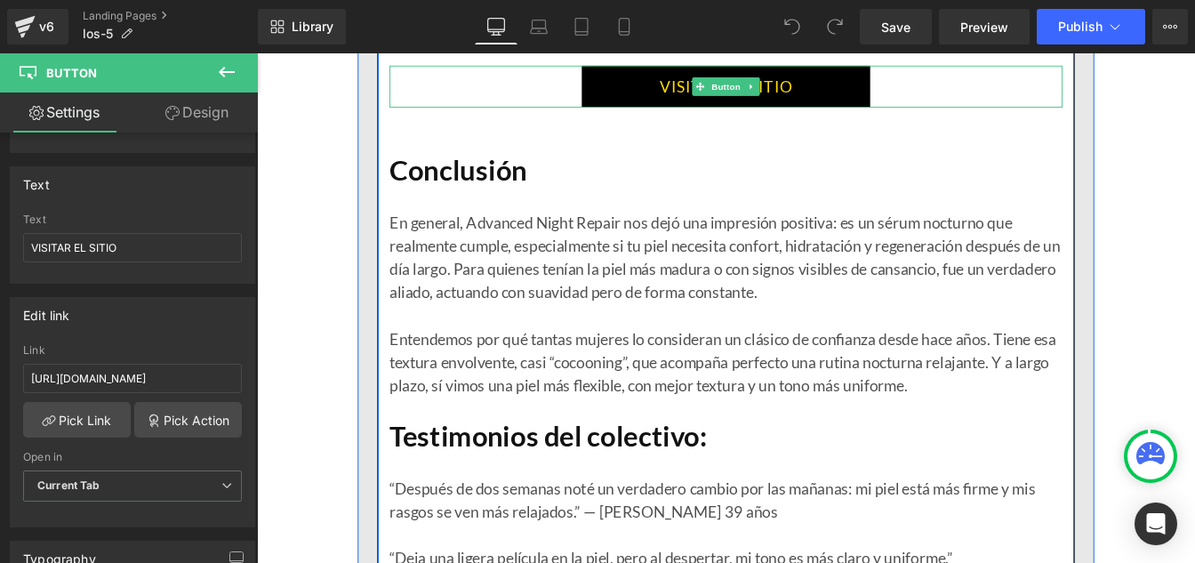
click at [677, 103] on link "VISITAR EL SITIO" at bounding box center [794, 92] width 331 height 48
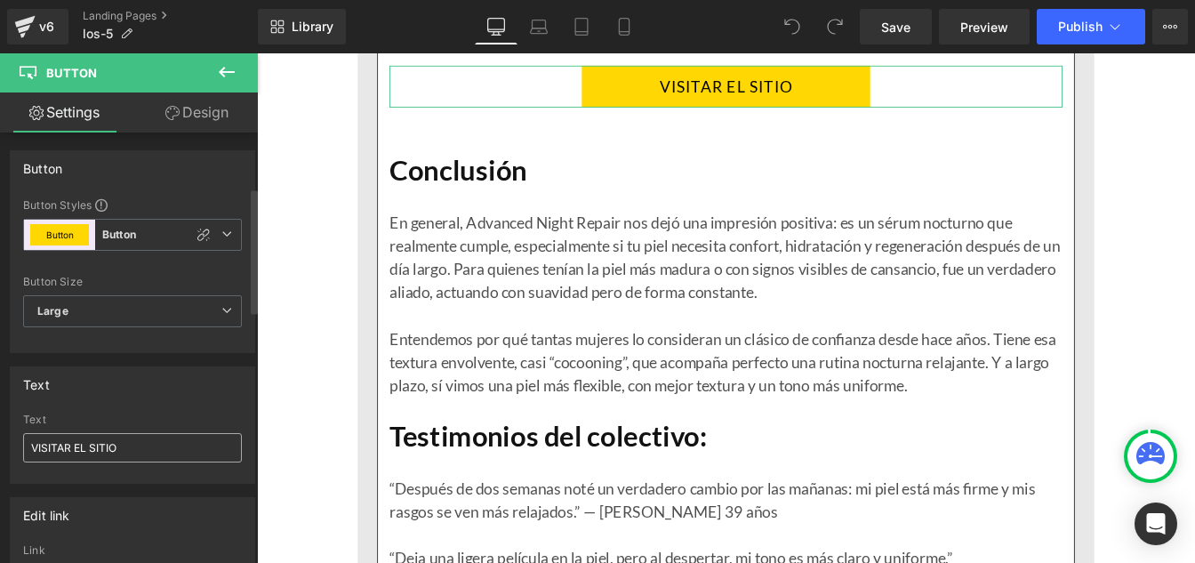
scroll to position [188, 0]
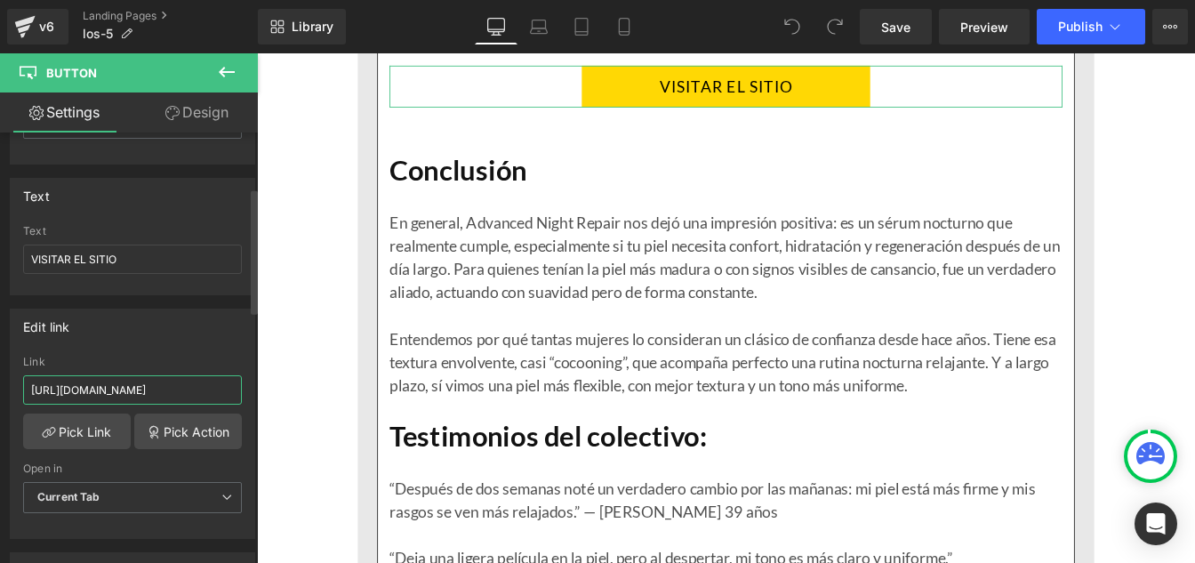
click at [94, 387] on input "[URL][DOMAIN_NAME]" at bounding box center [132, 389] width 219 height 29
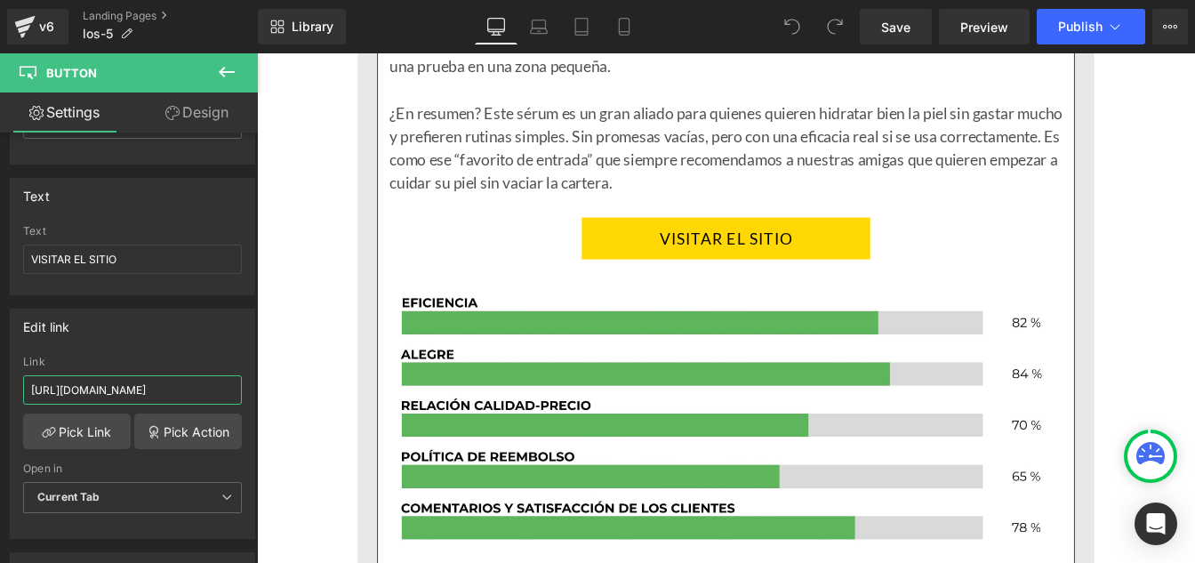
scroll to position [11780, 0]
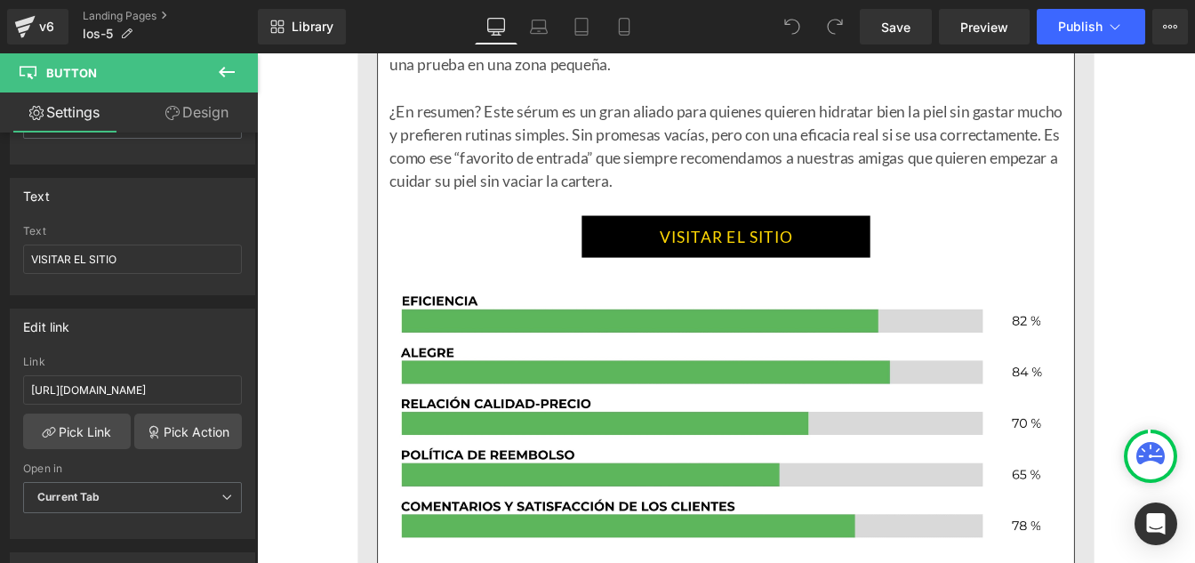
click at [675, 256] on link "VISITAR EL SITIO" at bounding box center [794, 263] width 331 height 48
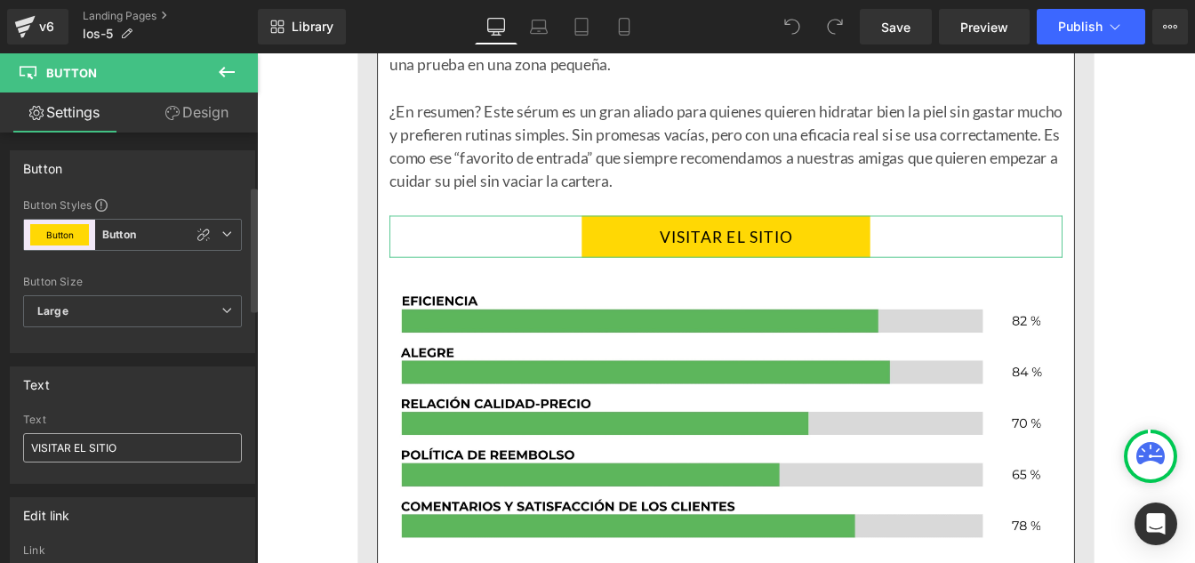
scroll to position [194, 0]
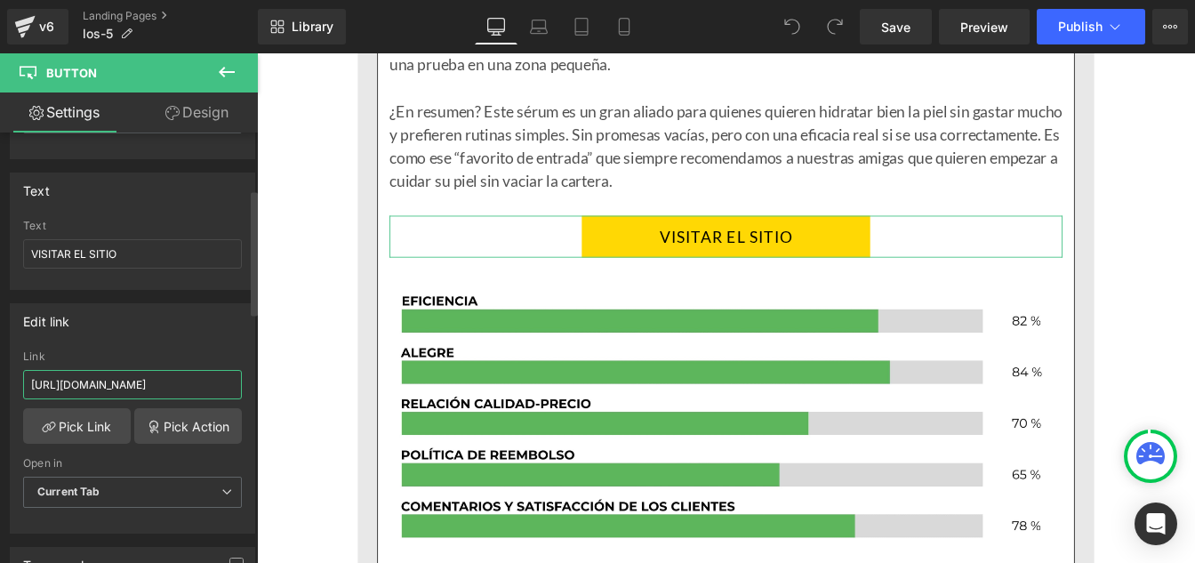
click at [83, 380] on input "[URL][DOMAIN_NAME]" at bounding box center [132, 384] width 219 height 29
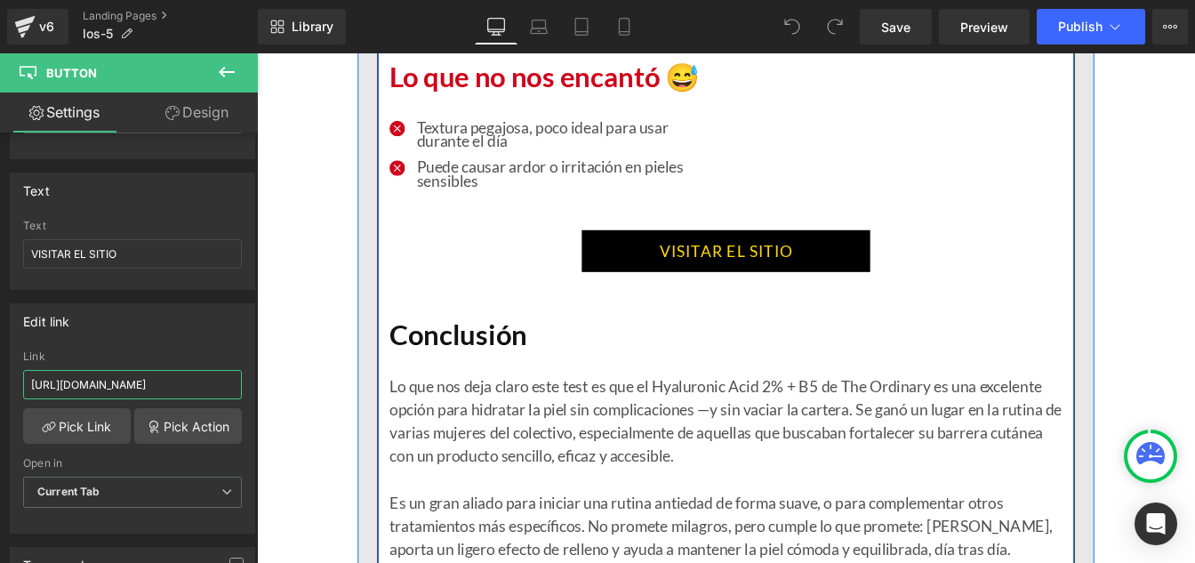
scroll to position [12626, 0]
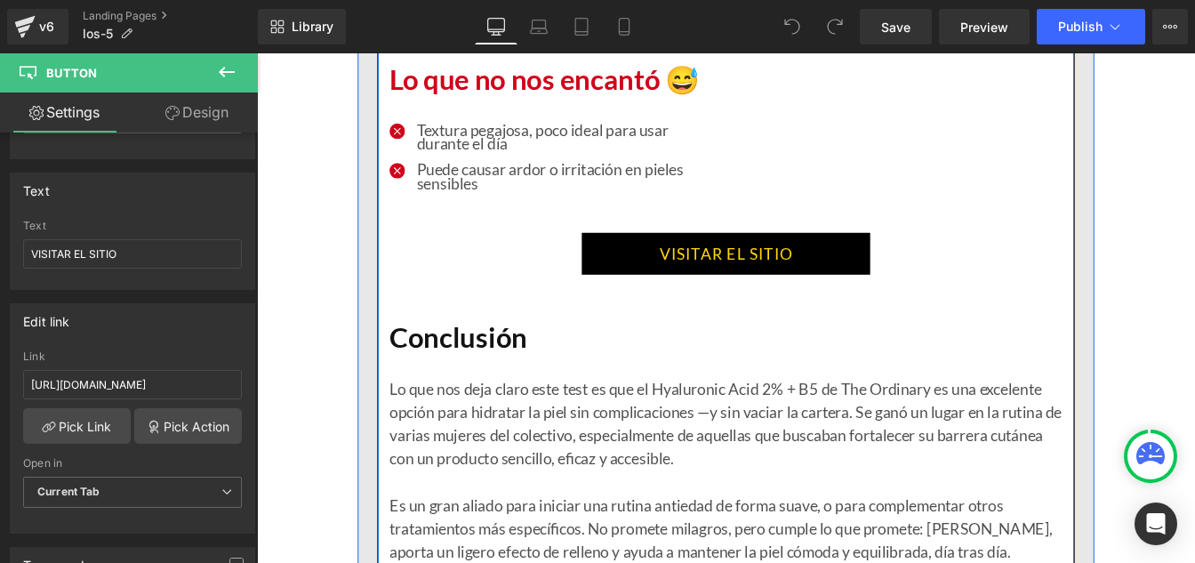
click at [667, 293] on link "VISITAR EL SITIO" at bounding box center [794, 283] width 331 height 48
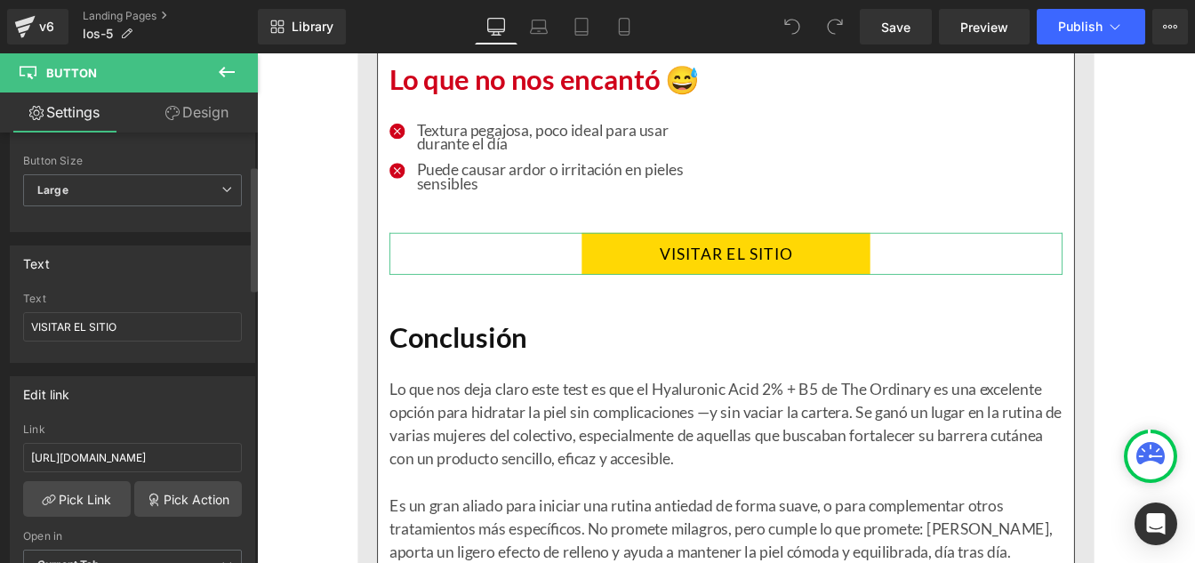
scroll to position [111, 0]
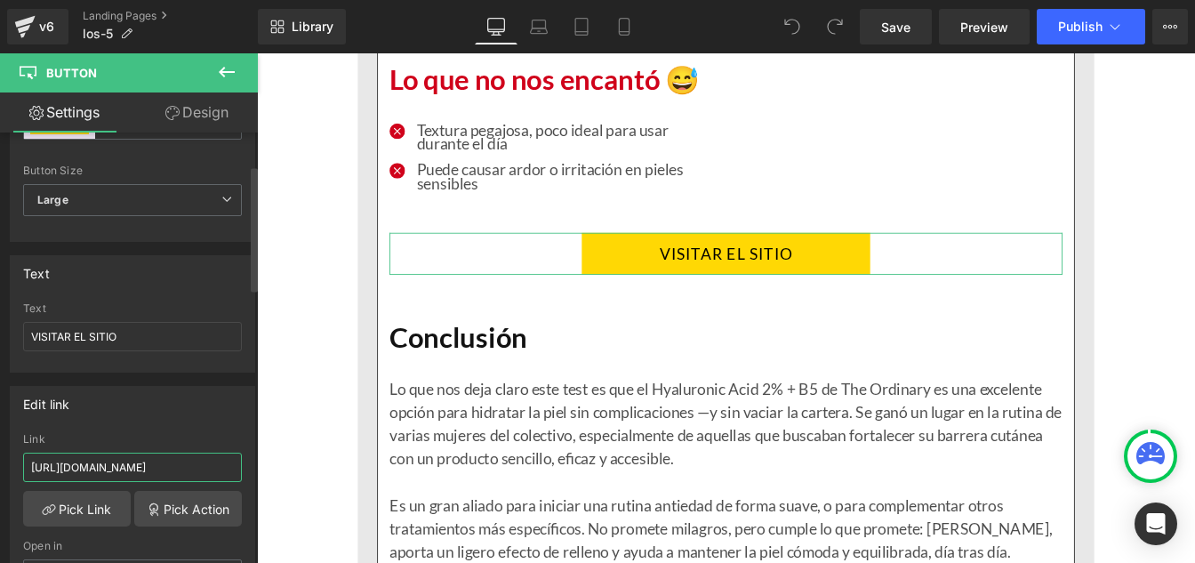
click at [110, 472] on input "[URL][DOMAIN_NAME]" at bounding box center [132, 466] width 219 height 29
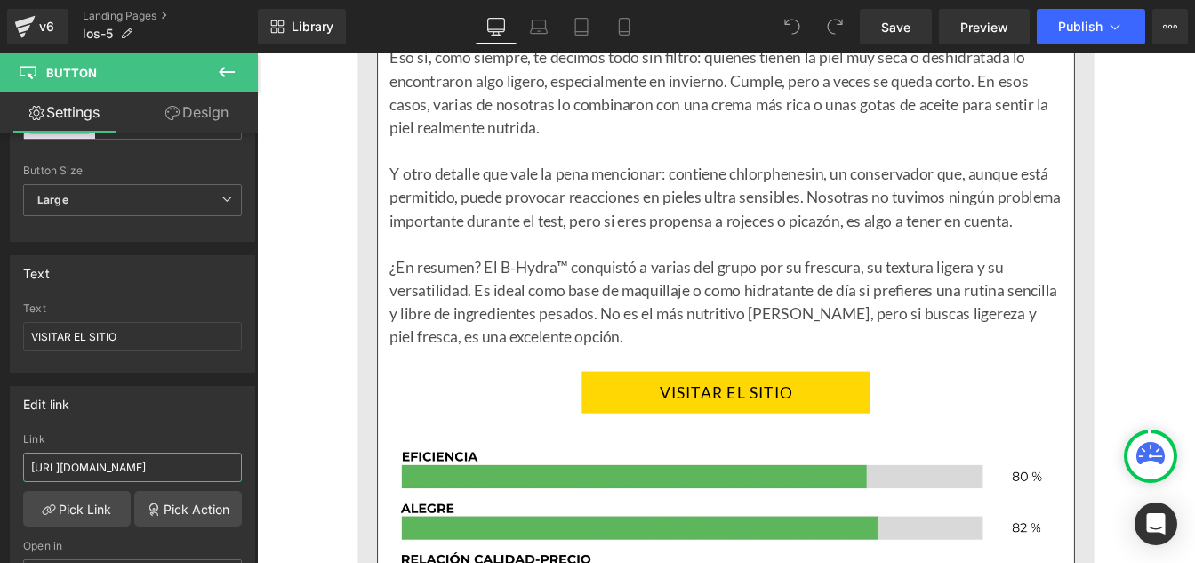
scroll to position [14557, 0]
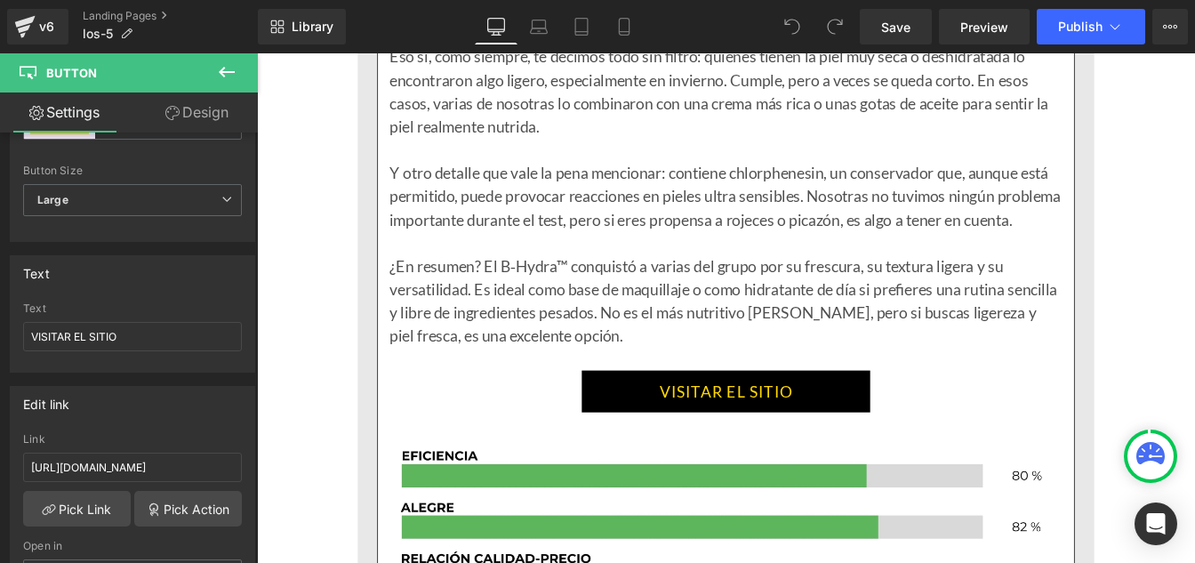
click at [682, 460] on link "VISITAR EL SITIO" at bounding box center [794, 441] width 331 height 48
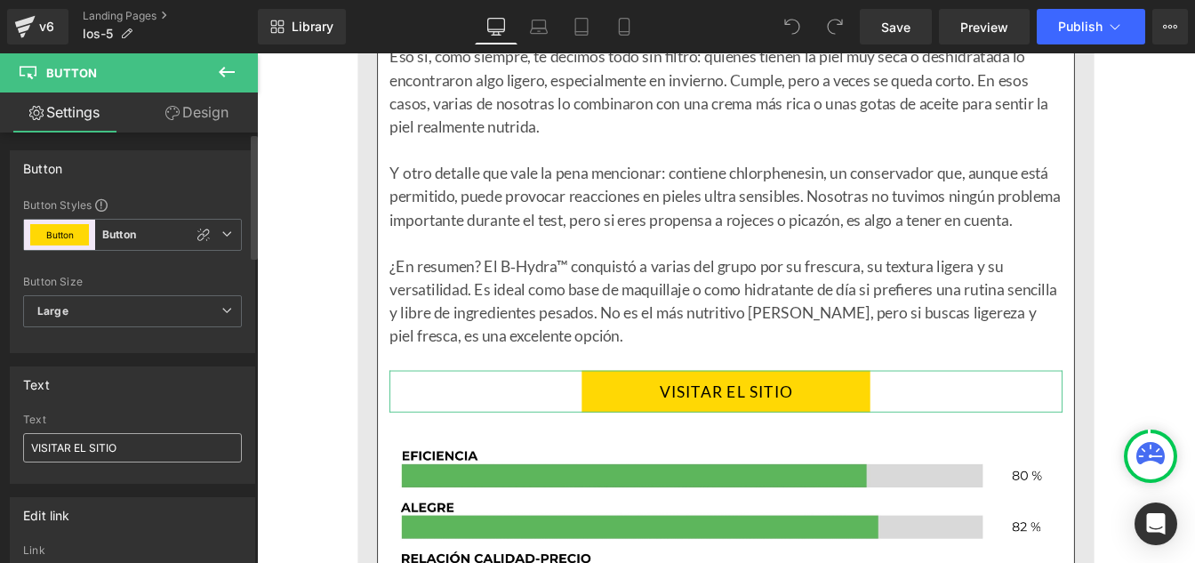
scroll to position [161, 0]
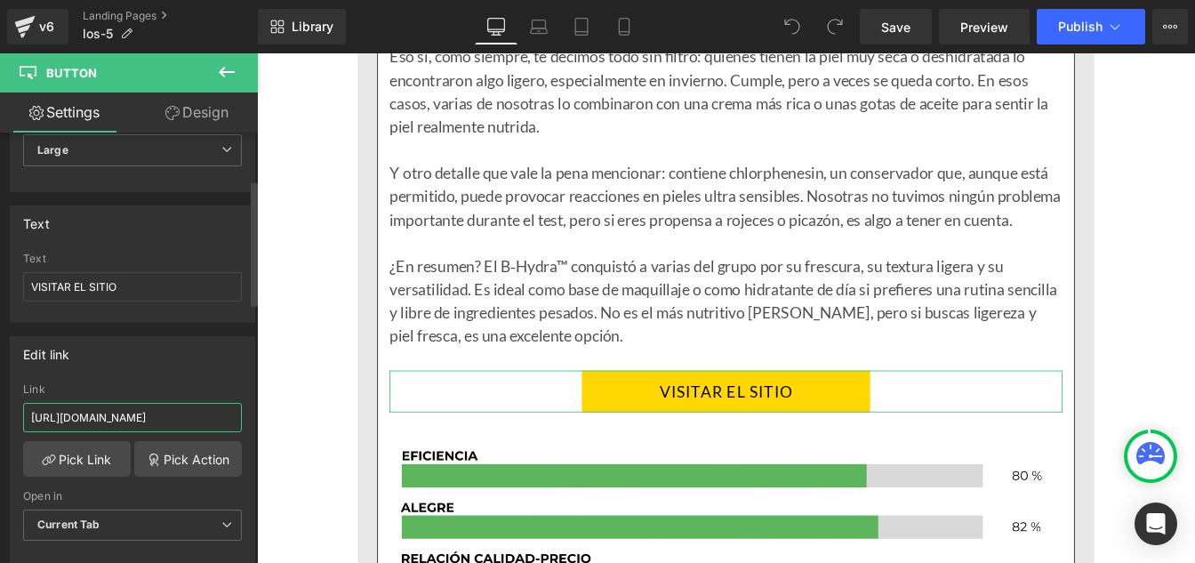
click at [102, 418] on input "[URL][DOMAIN_NAME]" at bounding box center [132, 417] width 219 height 29
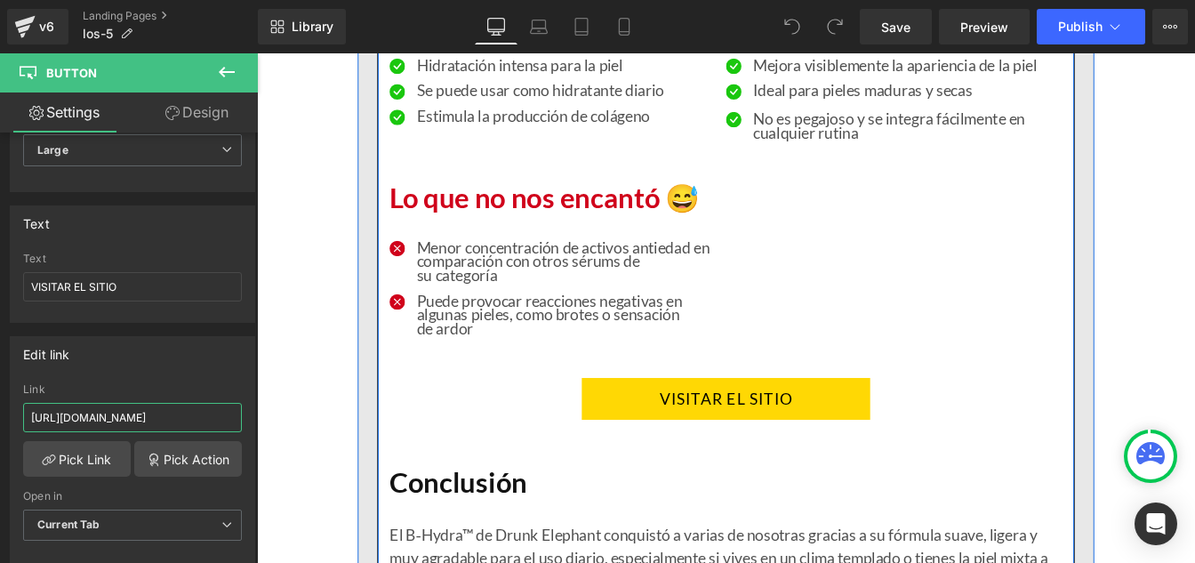
scroll to position [15449, 0]
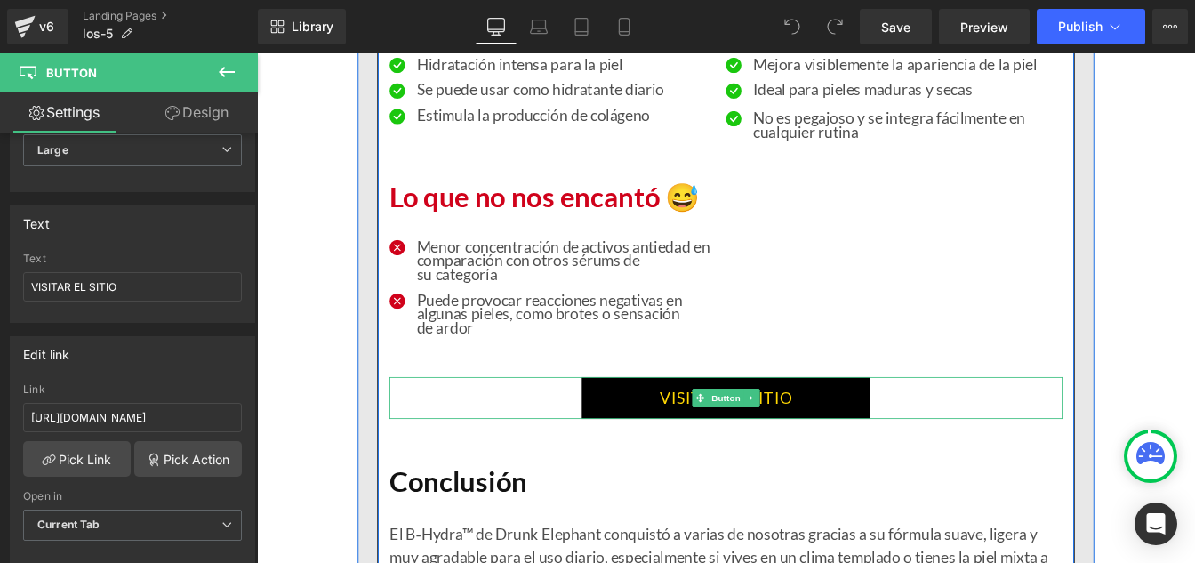
click at [698, 473] on link "VISITAR EL SITIO" at bounding box center [794, 449] width 331 height 48
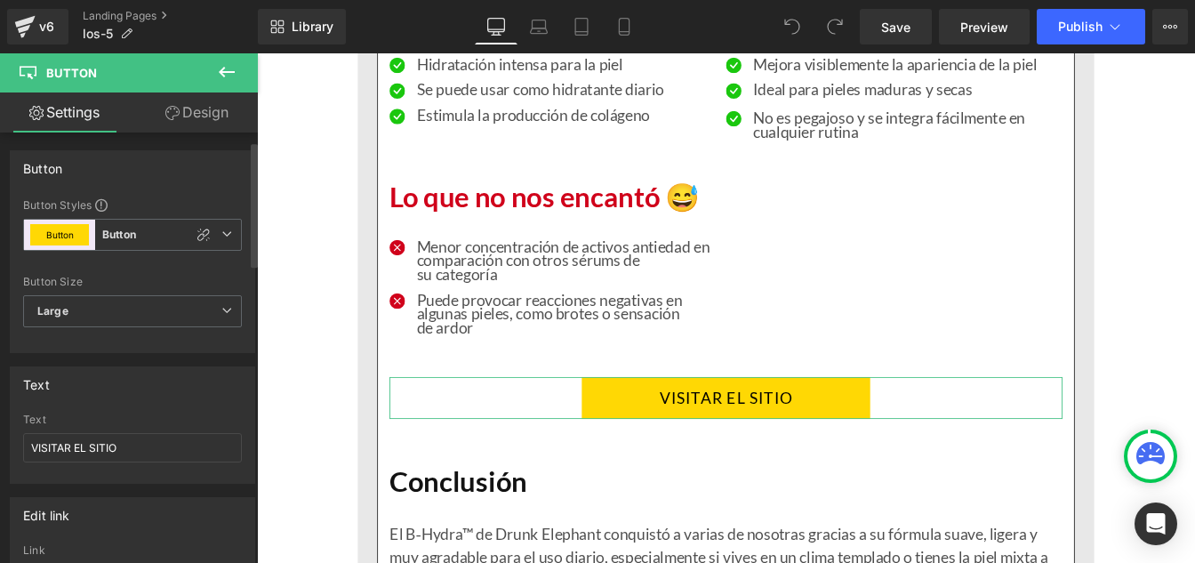
scroll to position [152, 0]
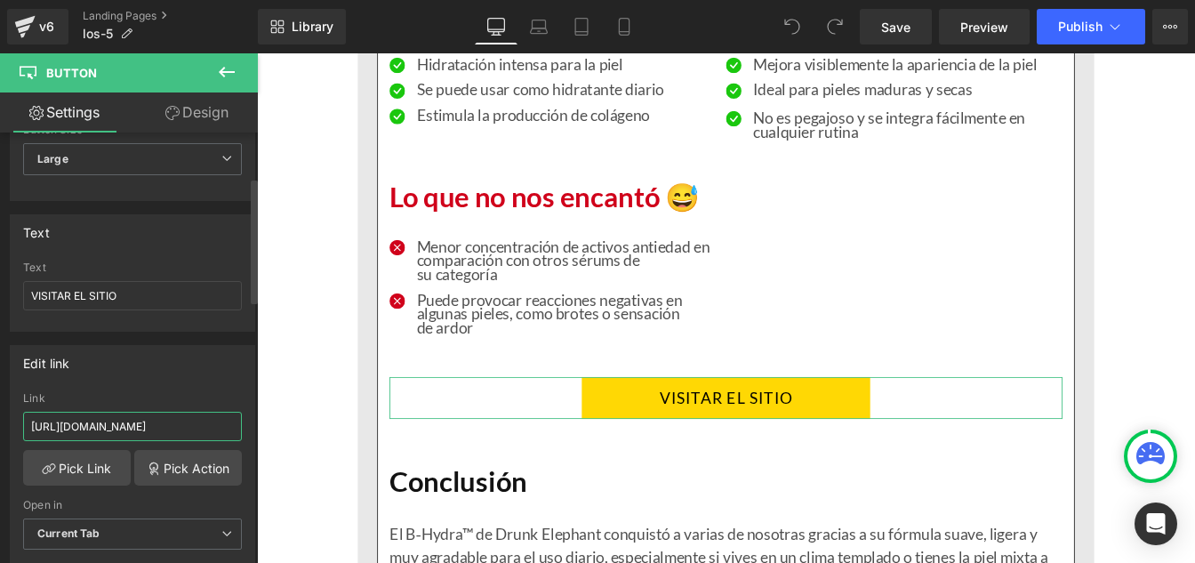
click at [83, 421] on input "[URL][DOMAIN_NAME]" at bounding box center [132, 426] width 219 height 29
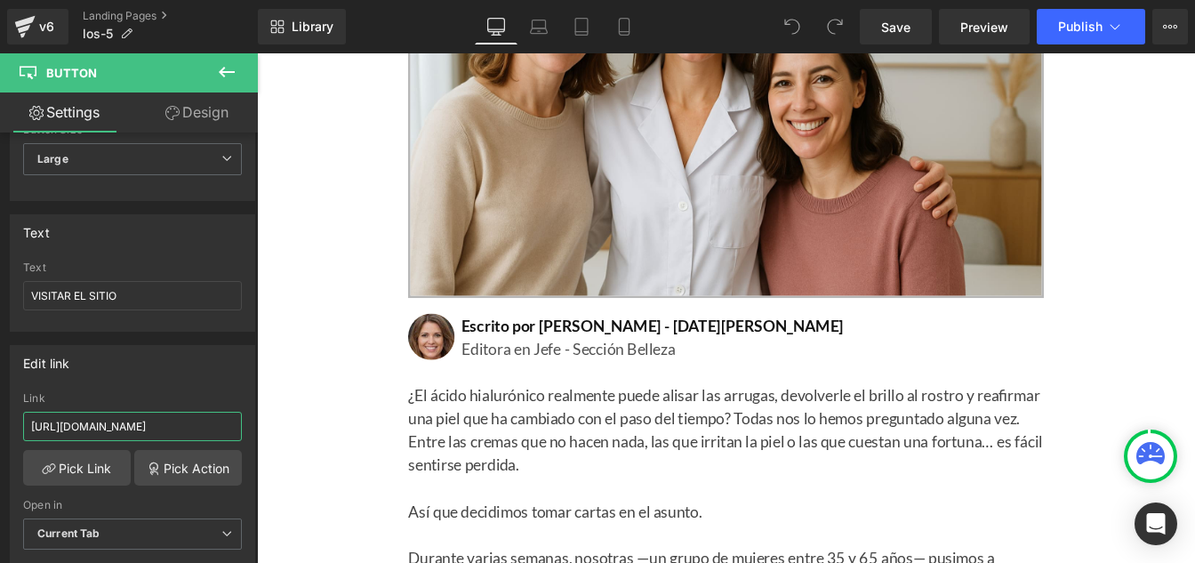
scroll to position [0, 0]
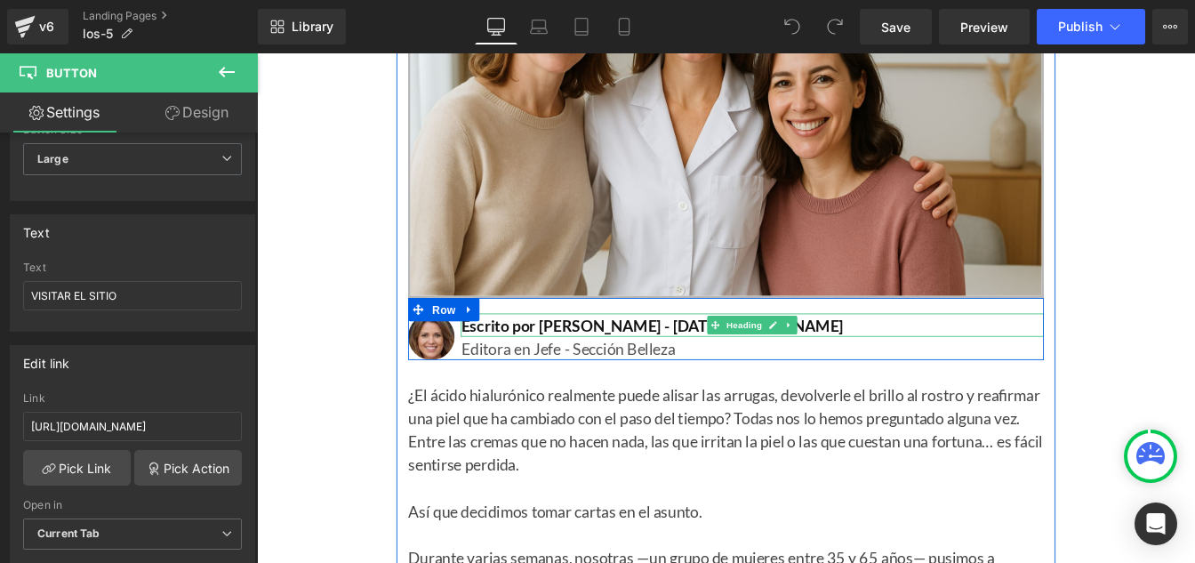
click at [725, 366] on h2 "Escrito por [PERSON_NAME] - [DATE][PERSON_NAME]" at bounding box center [825, 364] width 668 height 27
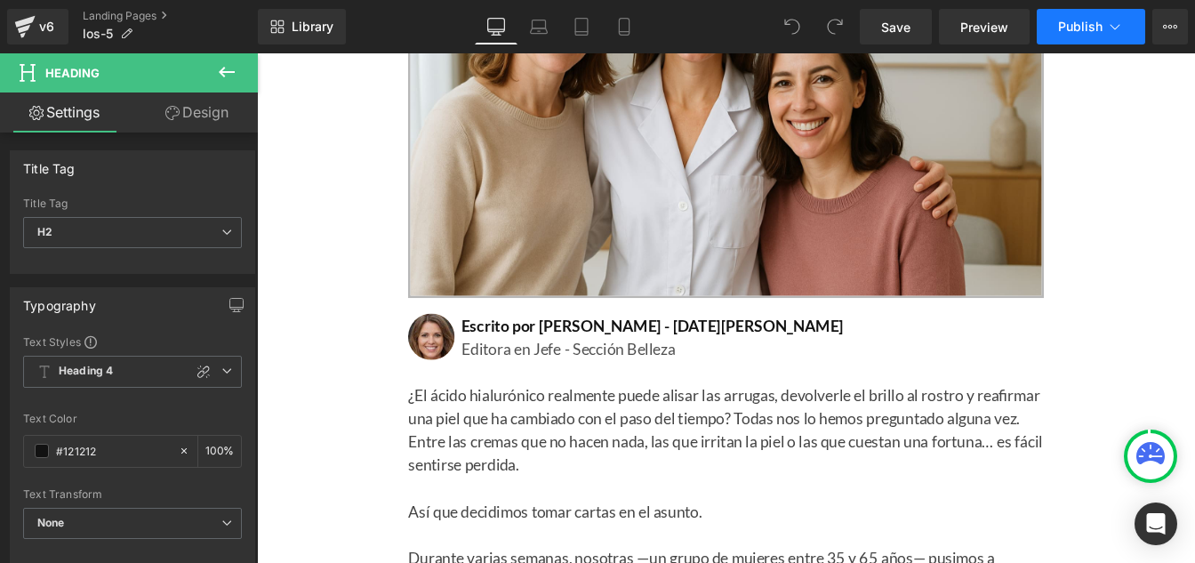
click at [1096, 28] on span "Publish" at bounding box center [1080, 27] width 44 height 14
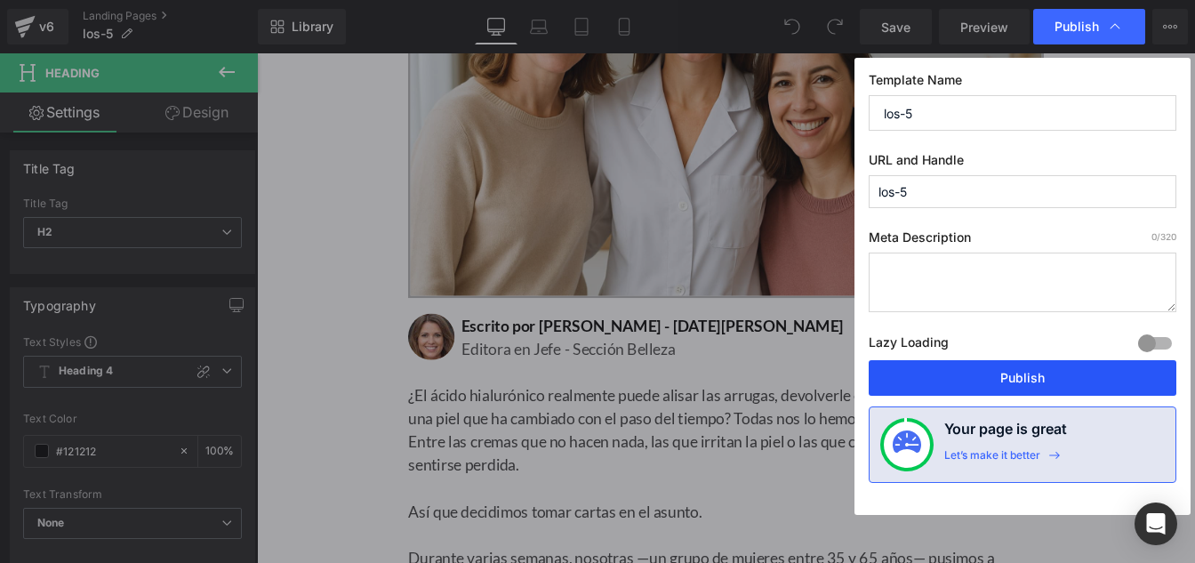
click at [957, 381] on button "Publish" at bounding box center [1022, 378] width 308 height 36
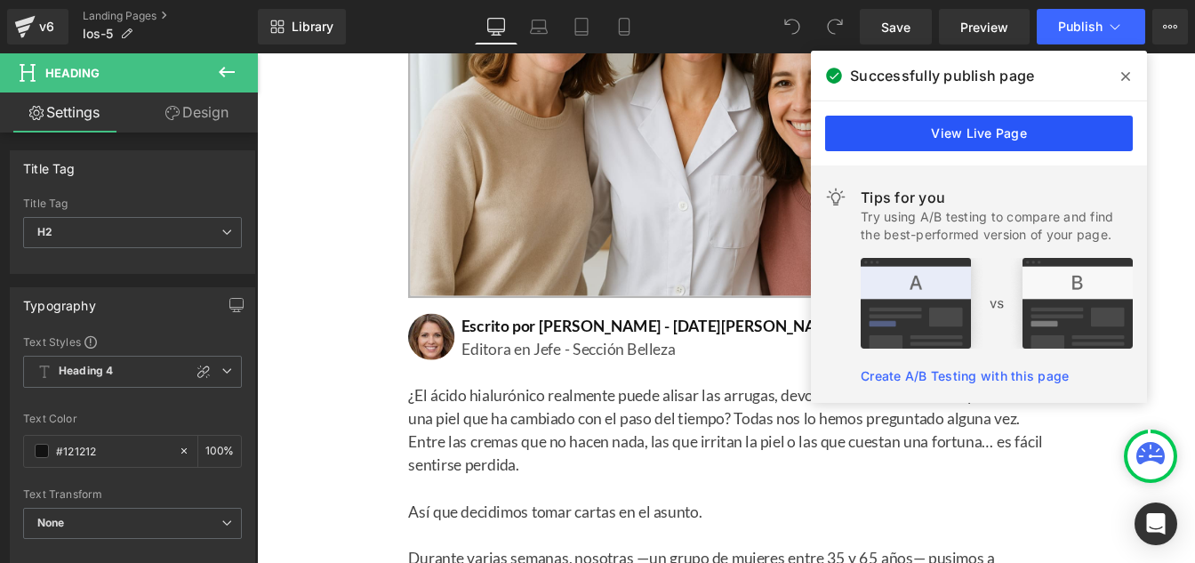
click at [994, 135] on link "View Live Page" at bounding box center [979, 134] width 308 height 36
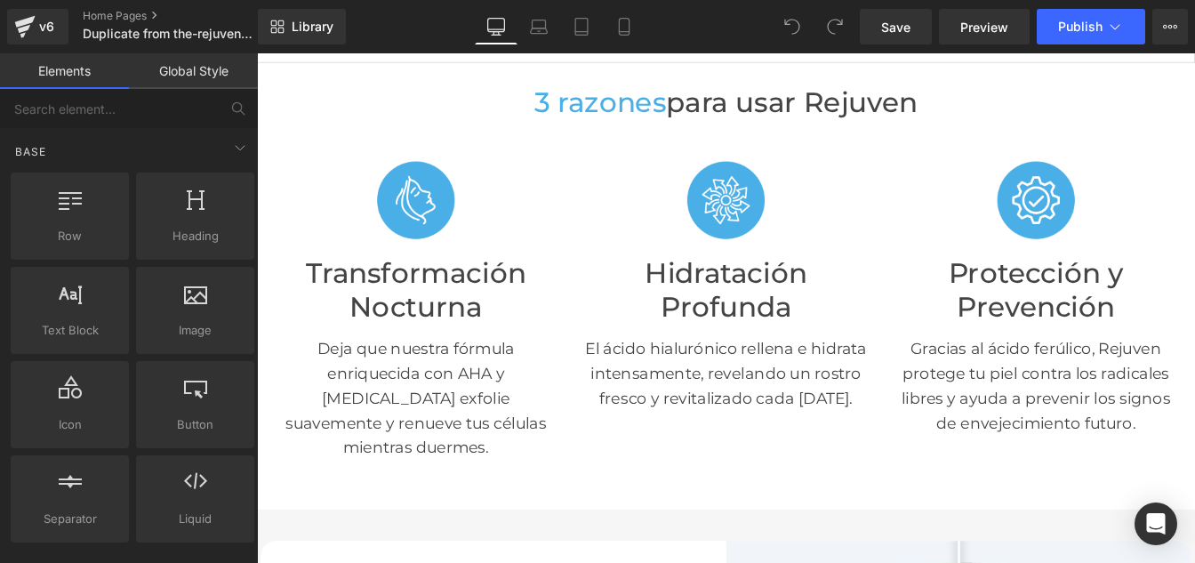
scroll to position [574, 0]
click at [1067, 23] on span "Publish" at bounding box center [1080, 27] width 44 height 14
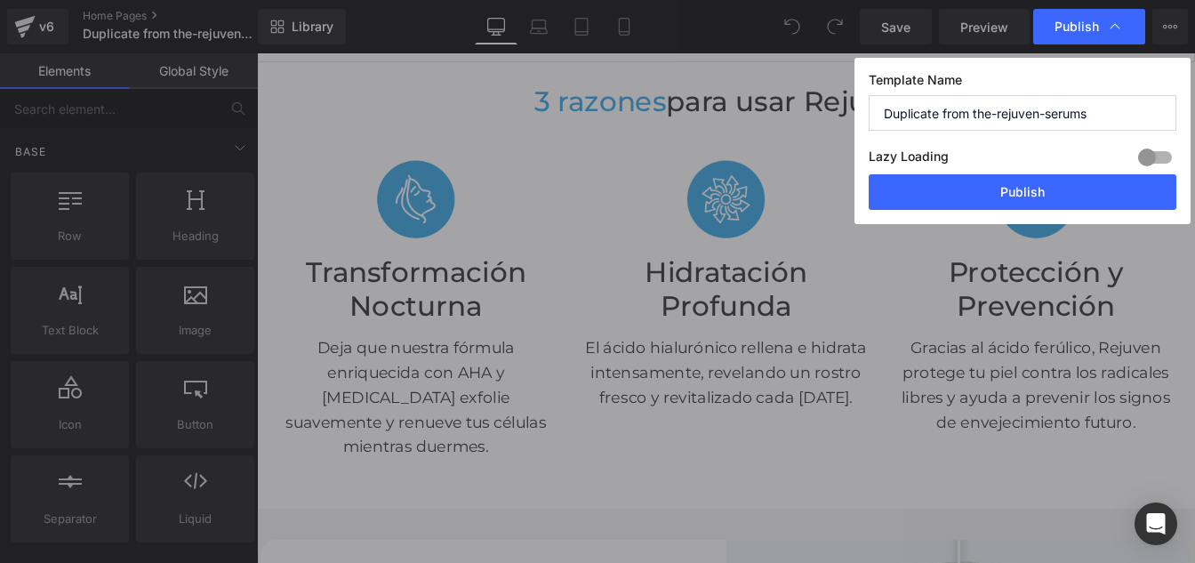
drag, startPoint x: 971, startPoint y: 118, endPoint x: 837, endPoint y: 116, distance: 134.2
click at [837, 116] on div "Publish Template Name Duplicate from the-rejuven-serums Lazy Loading Build Upgr…" at bounding box center [597, 281] width 1195 height 563
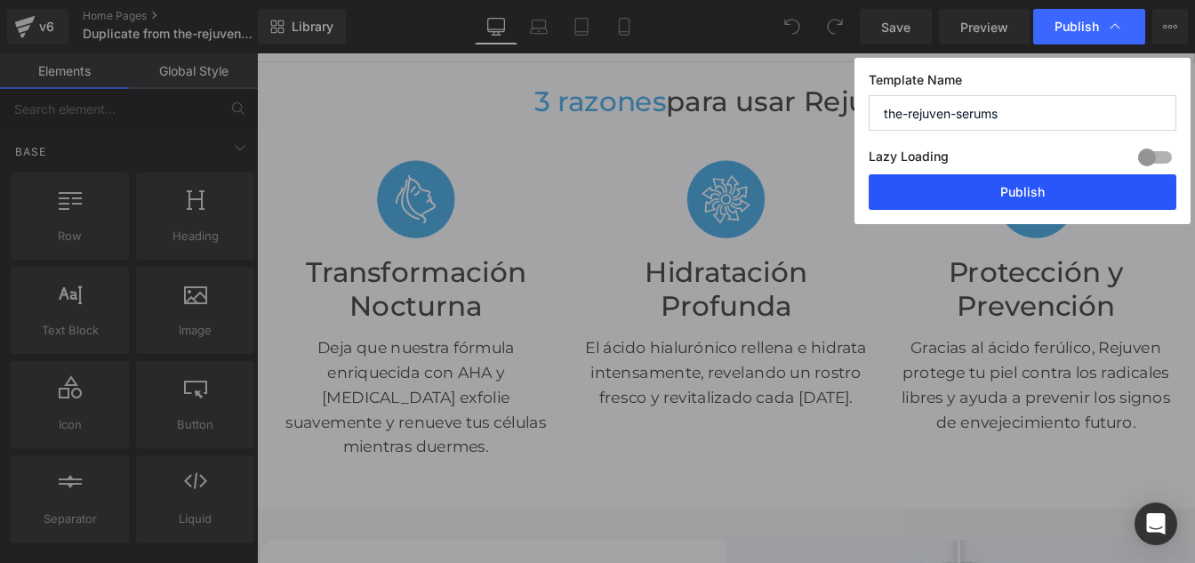
type input "the-rejuven-serums"
drag, startPoint x: 988, startPoint y: 207, endPoint x: 424, endPoint y: 574, distance: 673.3
click at [988, 207] on button "Publish" at bounding box center [1022, 192] width 308 height 36
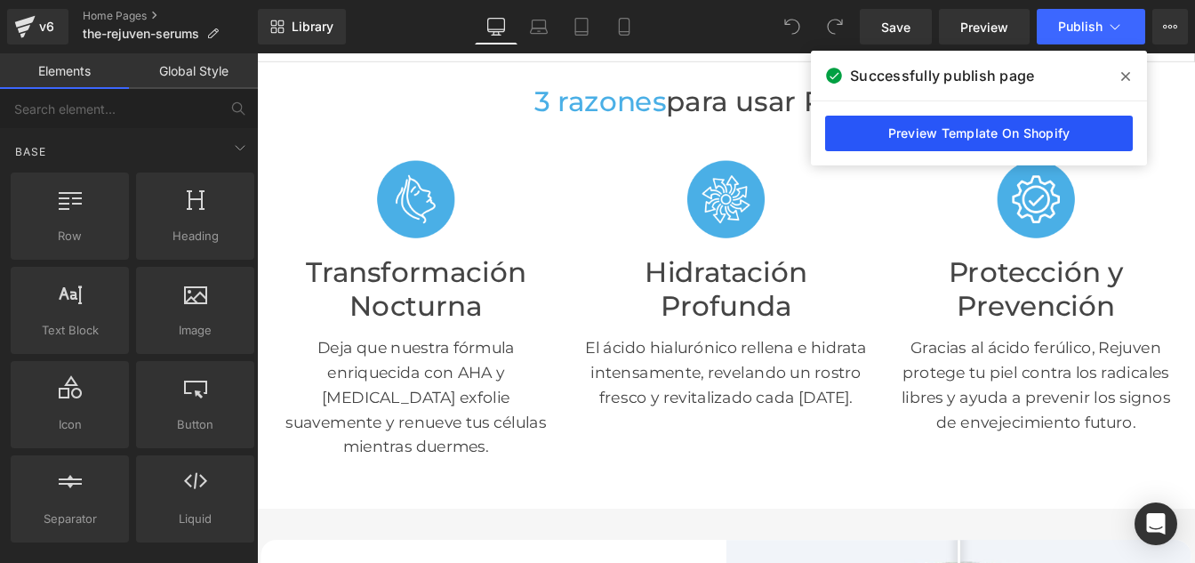
click at [955, 132] on link "Preview Template On Shopify" at bounding box center [979, 134] width 308 height 36
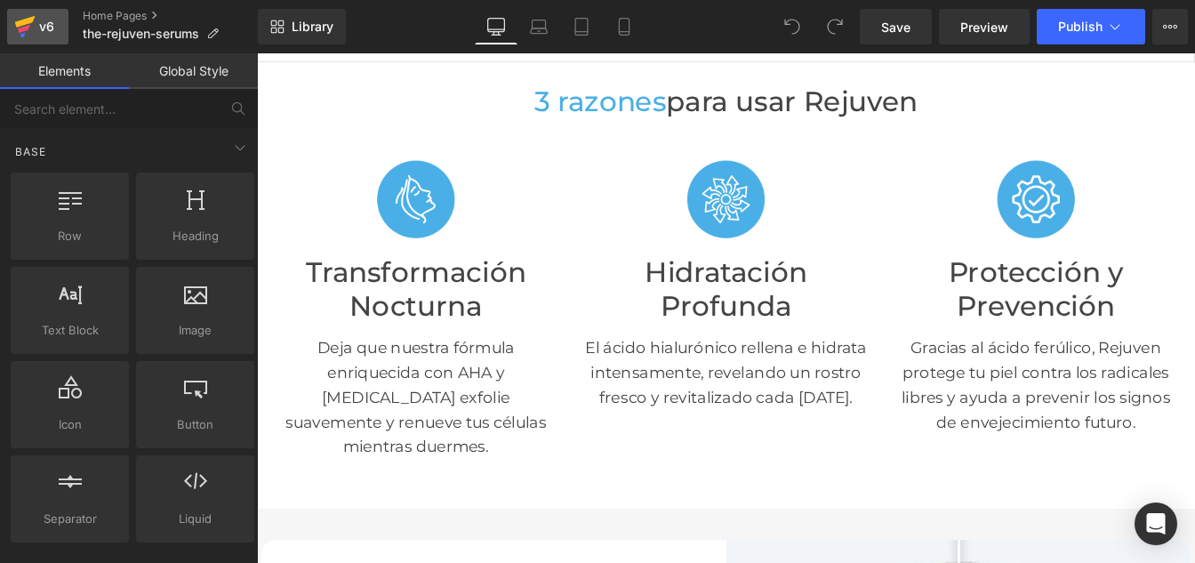
click at [41, 25] on div "v6" at bounding box center [47, 26] width 22 height 23
